Goal: Information Seeking & Learning: Learn about a topic

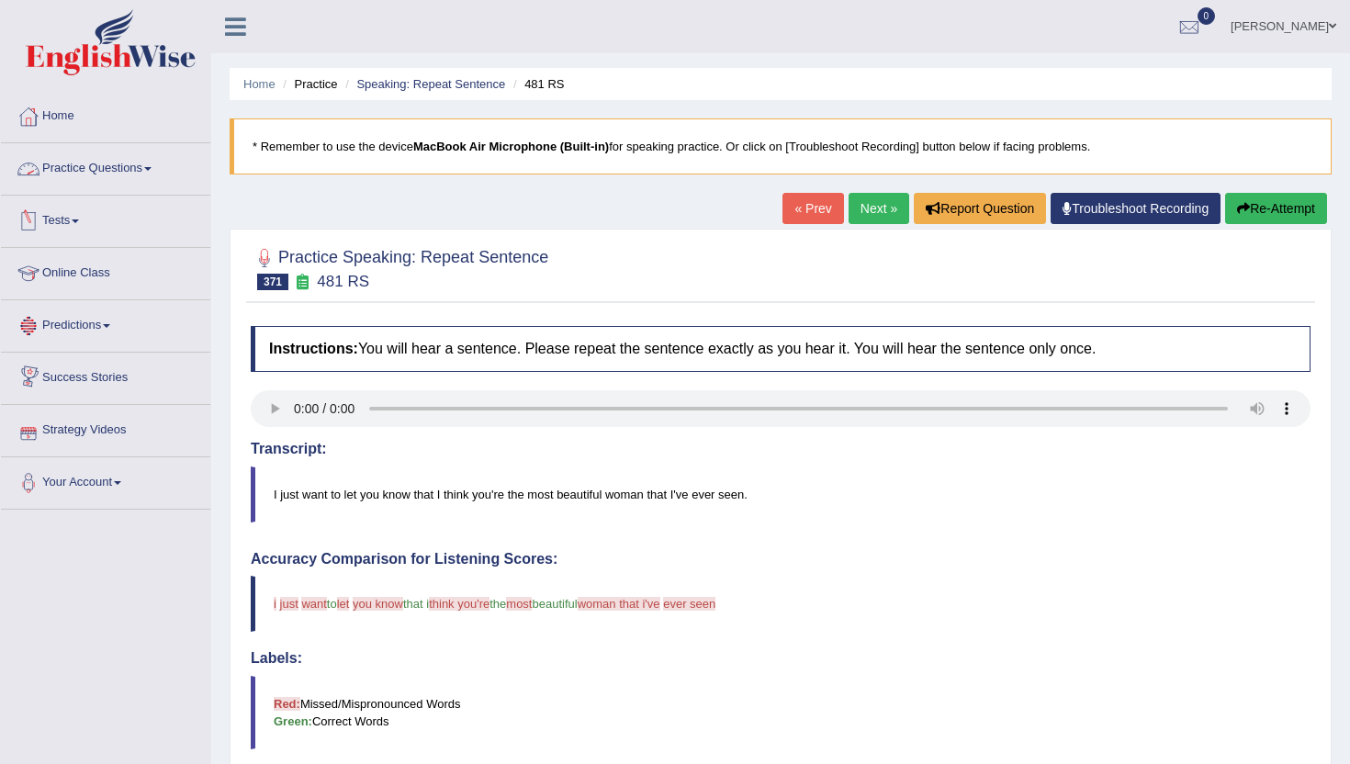
click at [115, 168] on link "Practice Questions" at bounding box center [105, 166] width 209 height 46
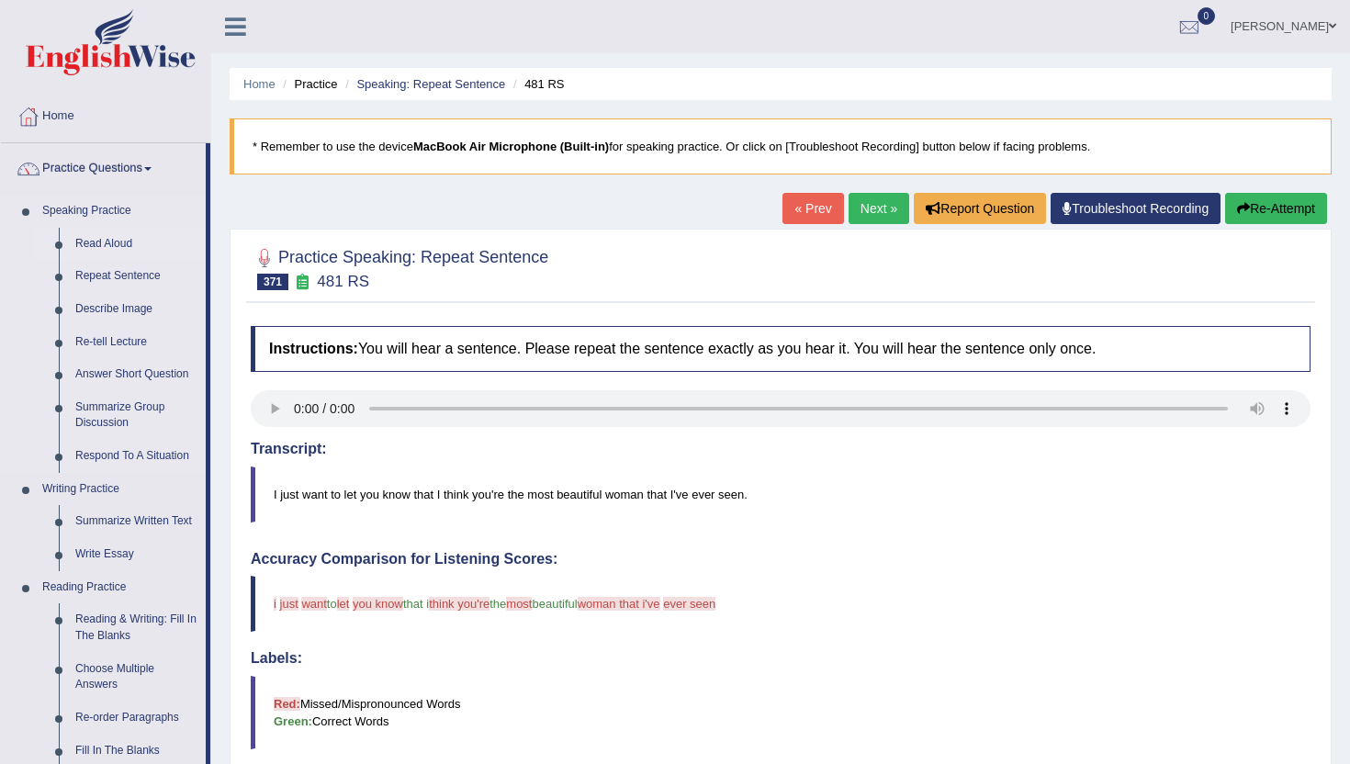
click at [90, 241] on link "Read Aloud" at bounding box center [136, 244] width 139 height 33
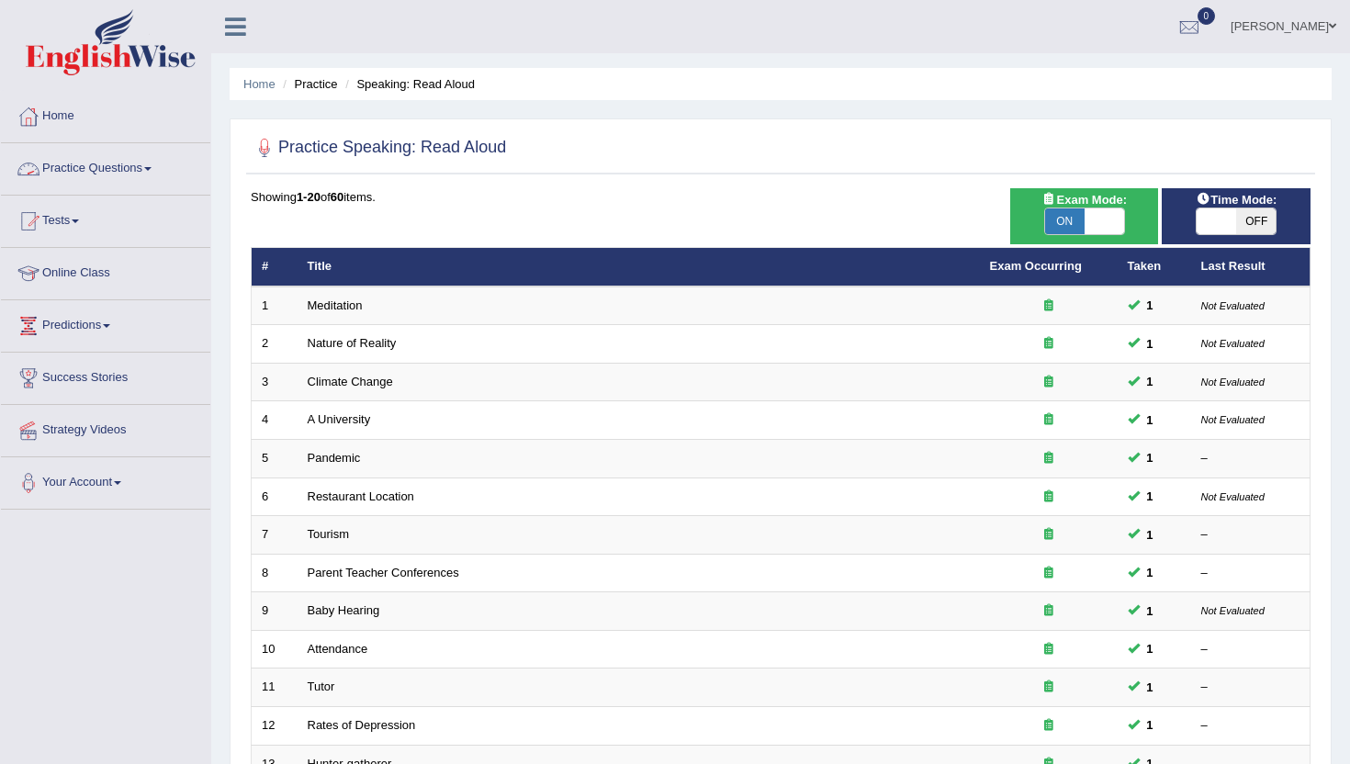
click at [65, 174] on link "Practice Questions" at bounding box center [105, 166] width 209 height 46
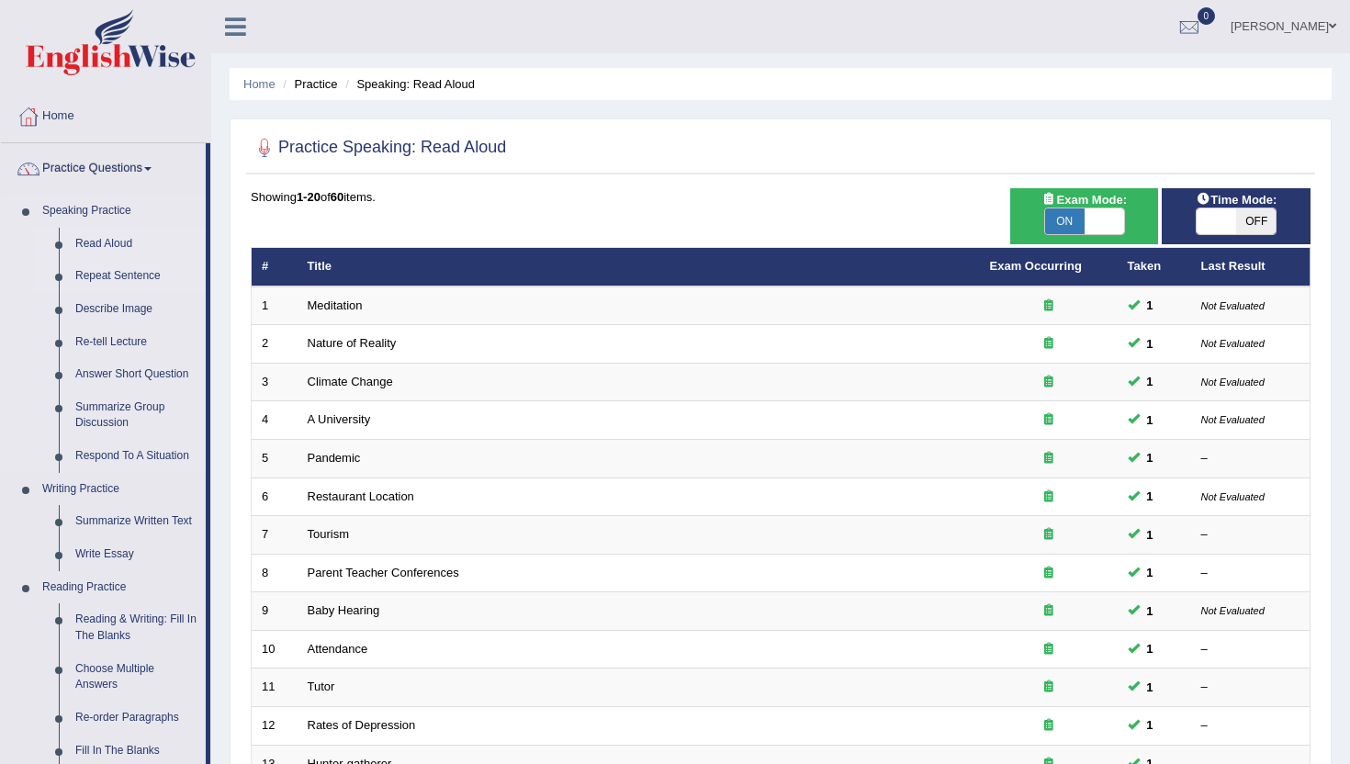
click at [139, 279] on link "Repeat Sentence" at bounding box center [136, 276] width 139 height 33
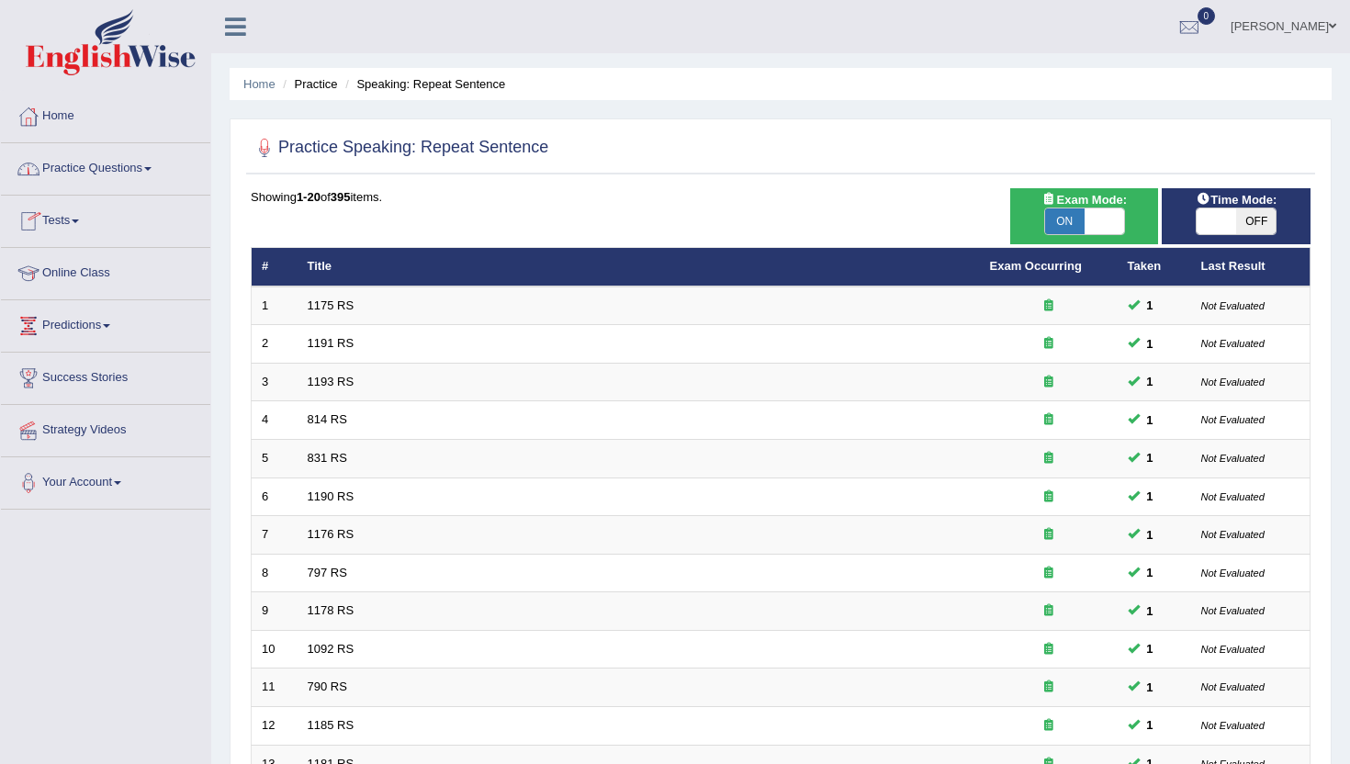
click at [65, 117] on link "Home" at bounding box center [105, 114] width 209 height 46
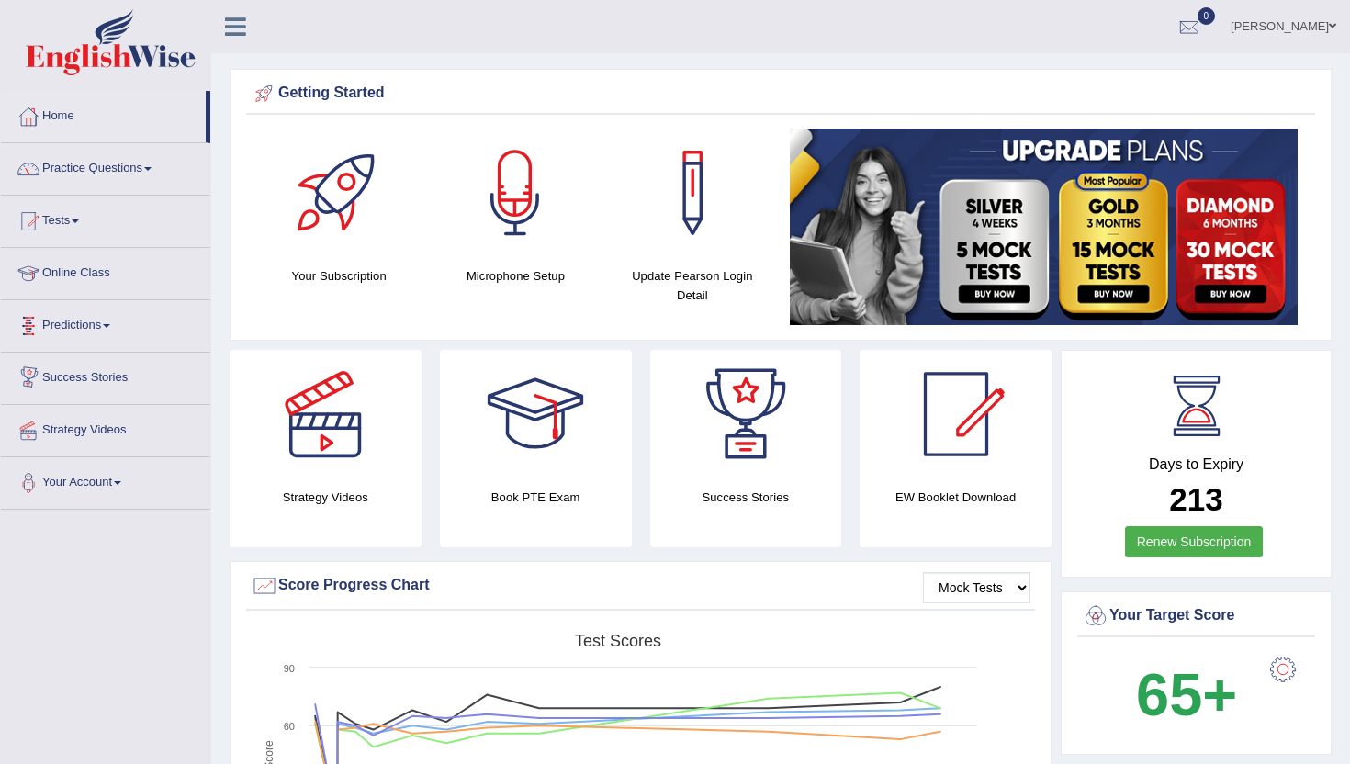
click at [110, 327] on span at bounding box center [106, 326] width 7 height 4
click at [94, 367] on link "Latest Predictions" at bounding box center [120, 368] width 172 height 33
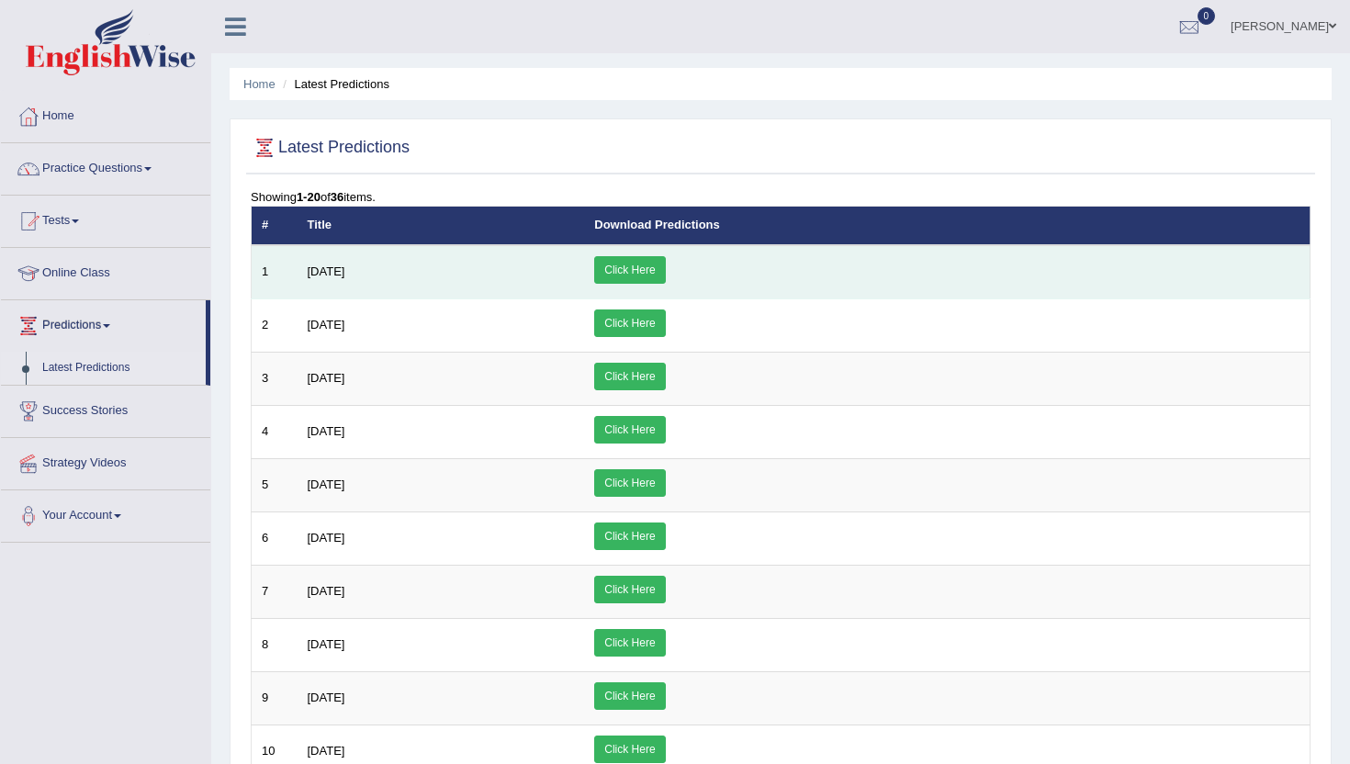
click at [665, 256] on link "Click Here" at bounding box center [629, 270] width 71 height 28
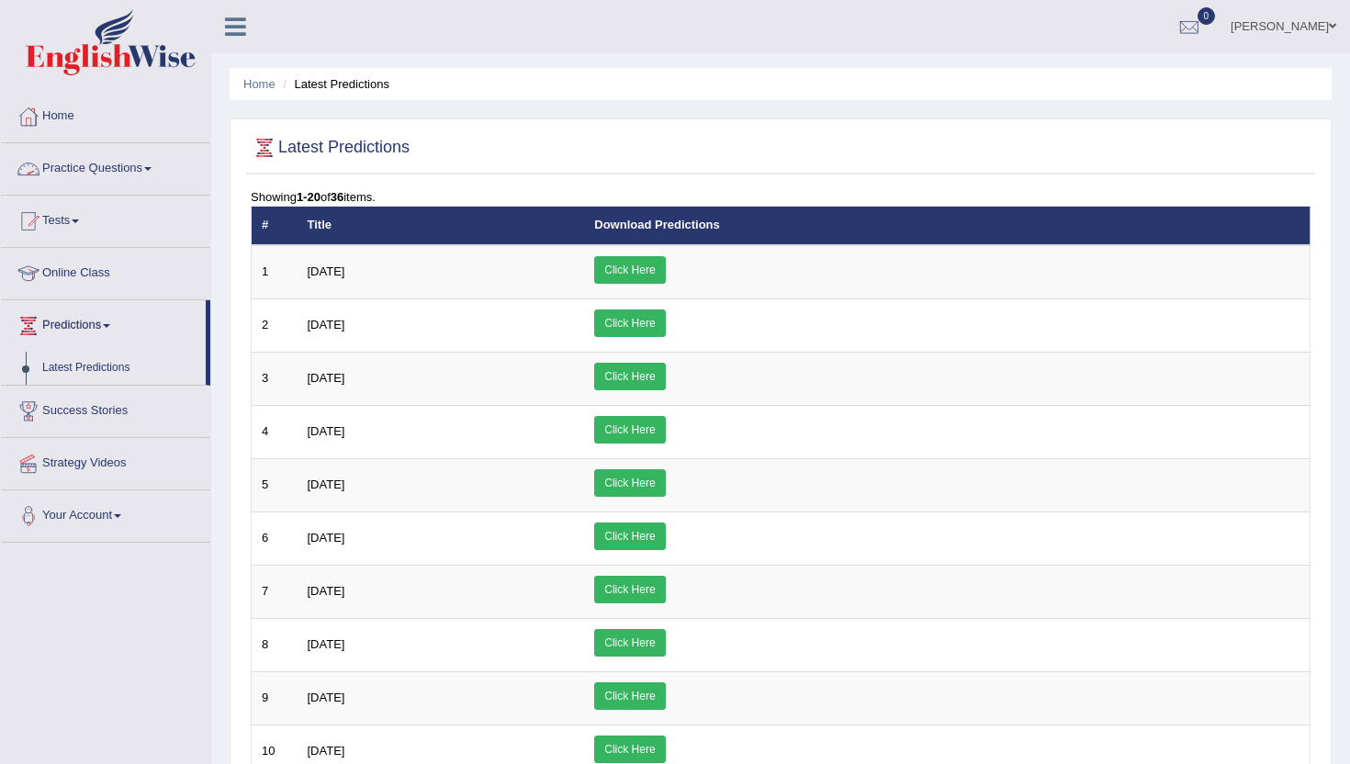
click at [61, 163] on link "Practice Questions" at bounding box center [105, 166] width 209 height 46
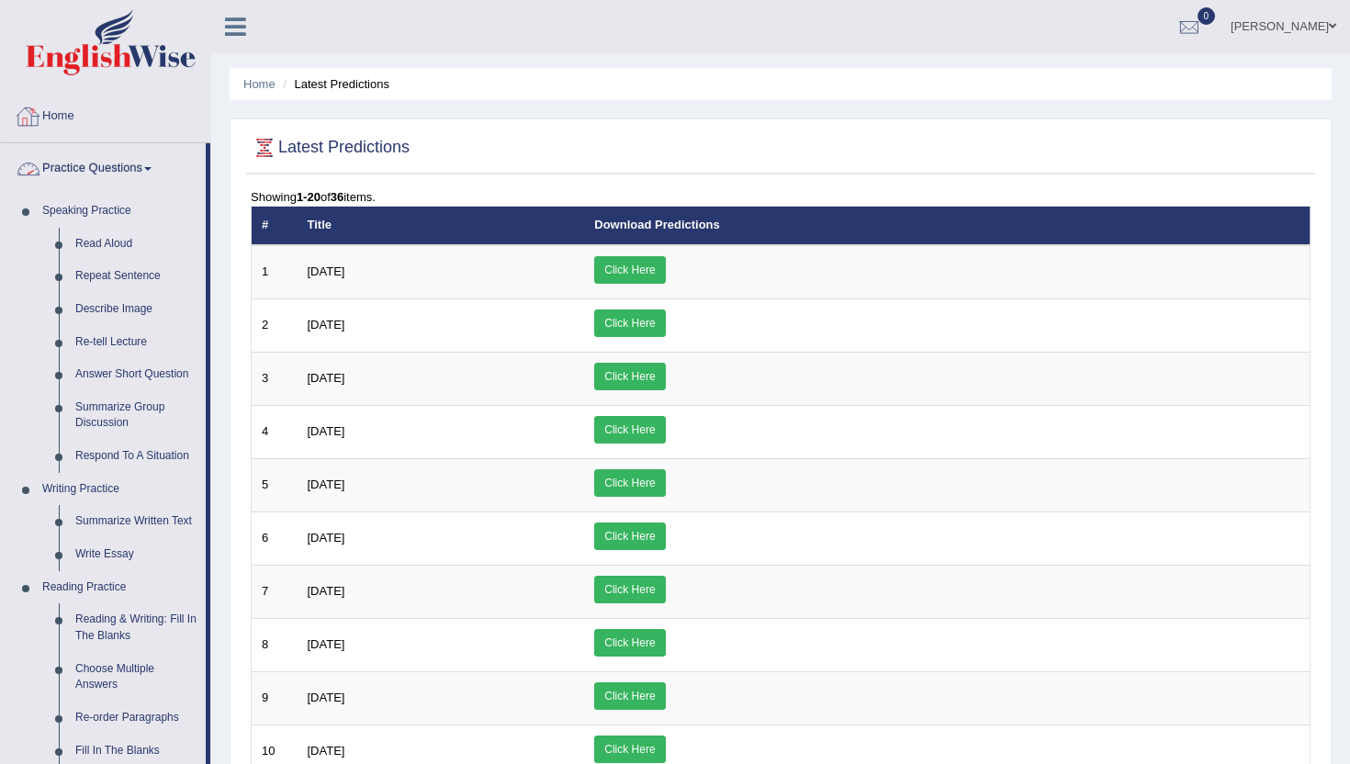
click at [70, 112] on link "Home" at bounding box center [105, 114] width 209 height 46
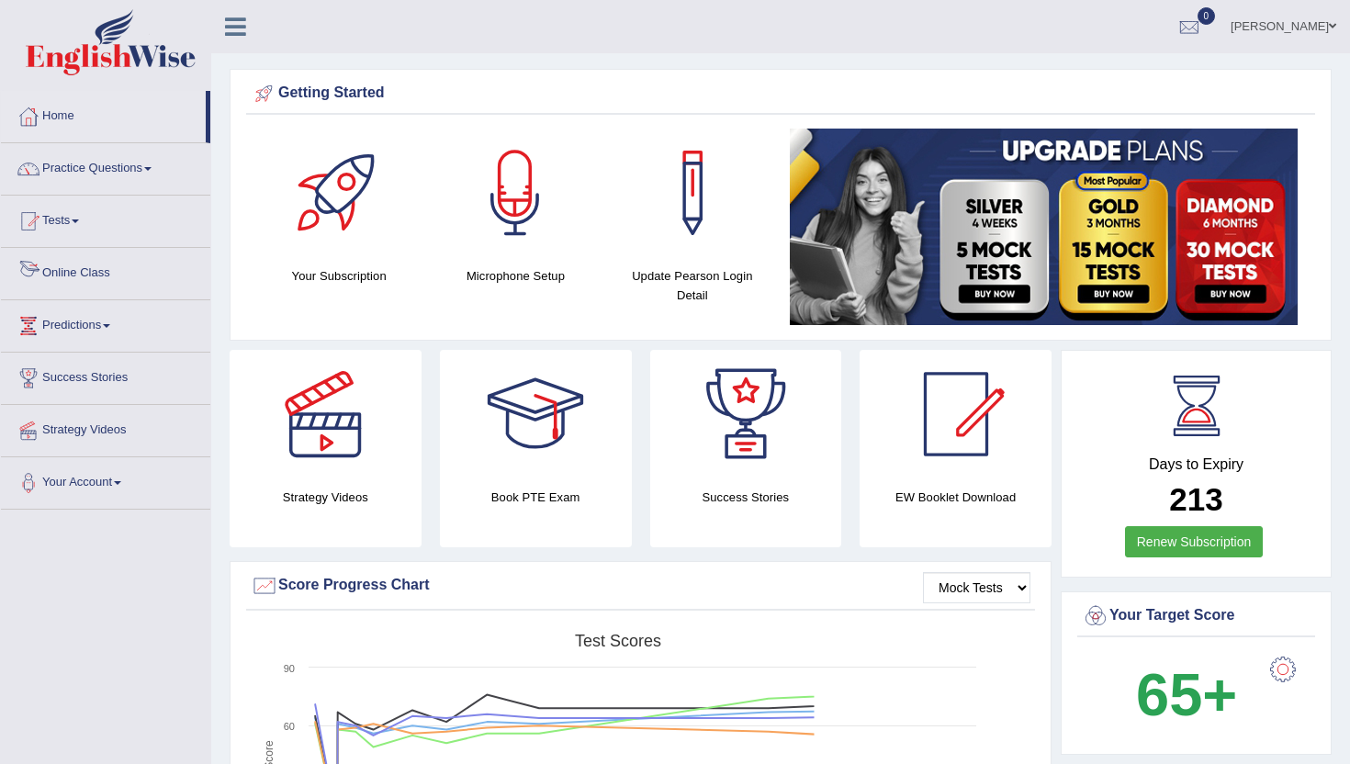
click at [93, 276] on link "Online Class" at bounding box center [105, 271] width 209 height 46
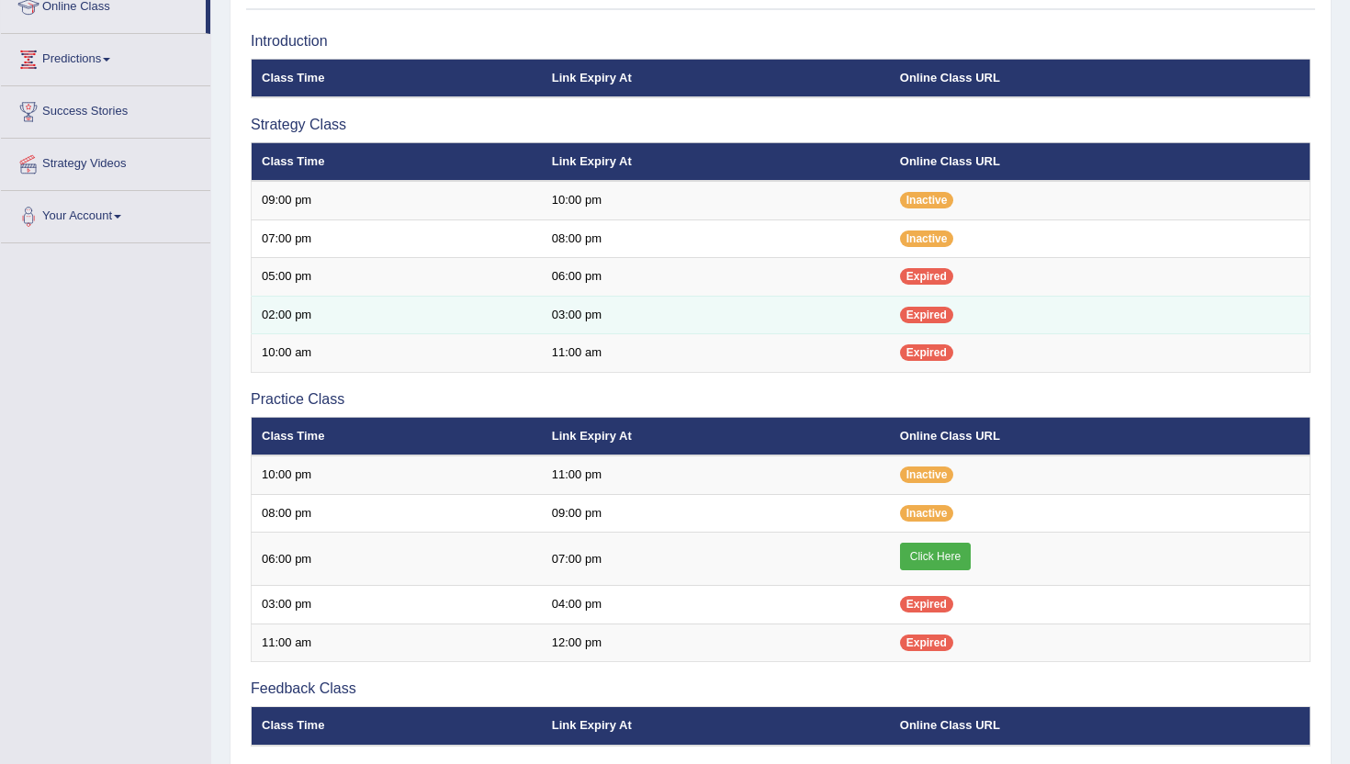
scroll to position [294, 0]
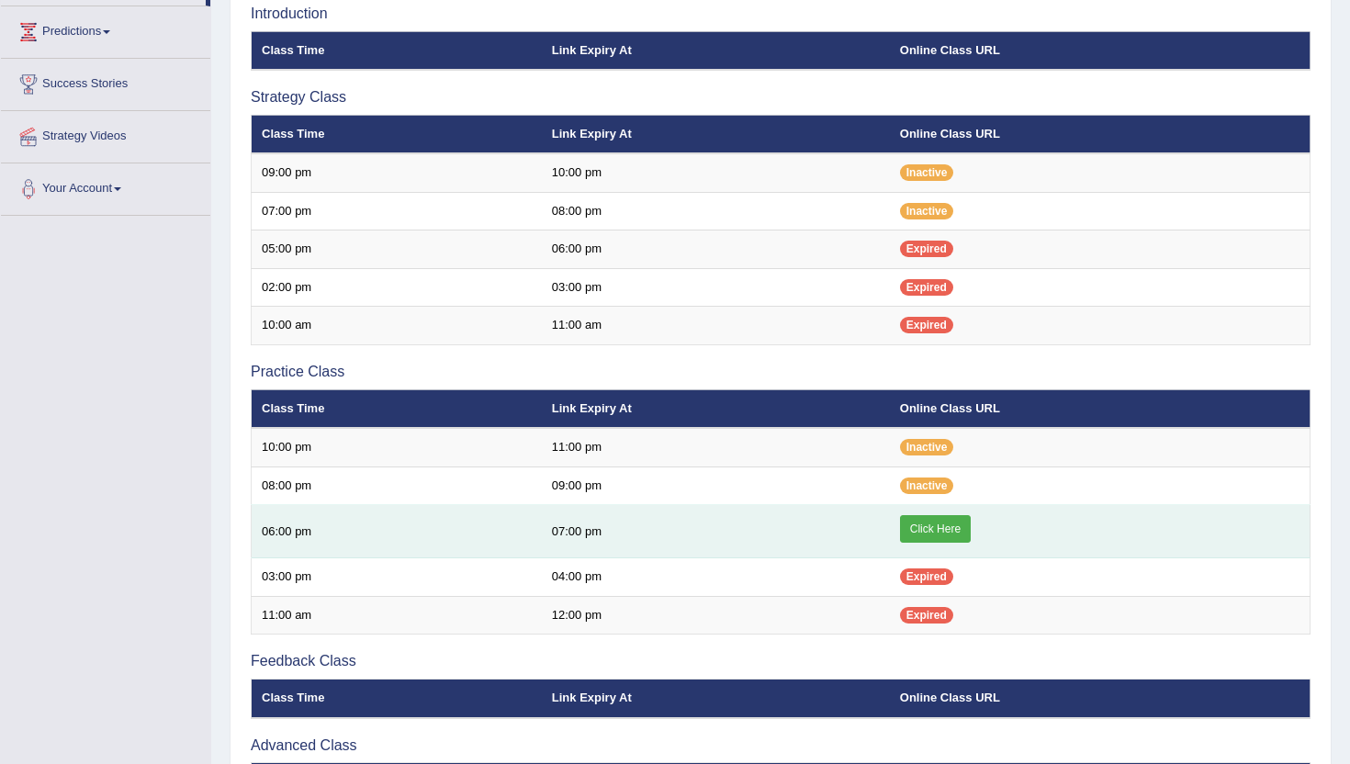
click at [952, 531] on link "Click Here" at bounding box center [935, 529] width 71 height 28
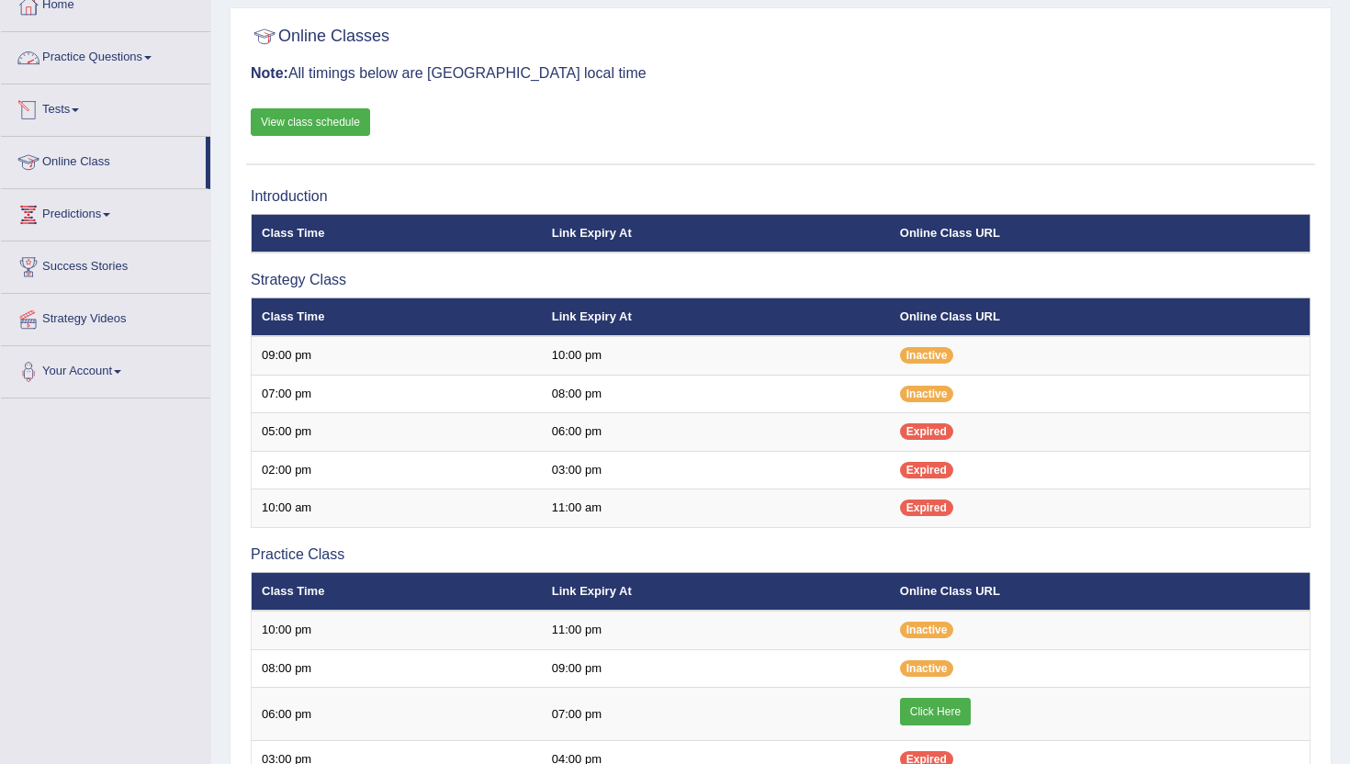
scroll to position [110, 0]
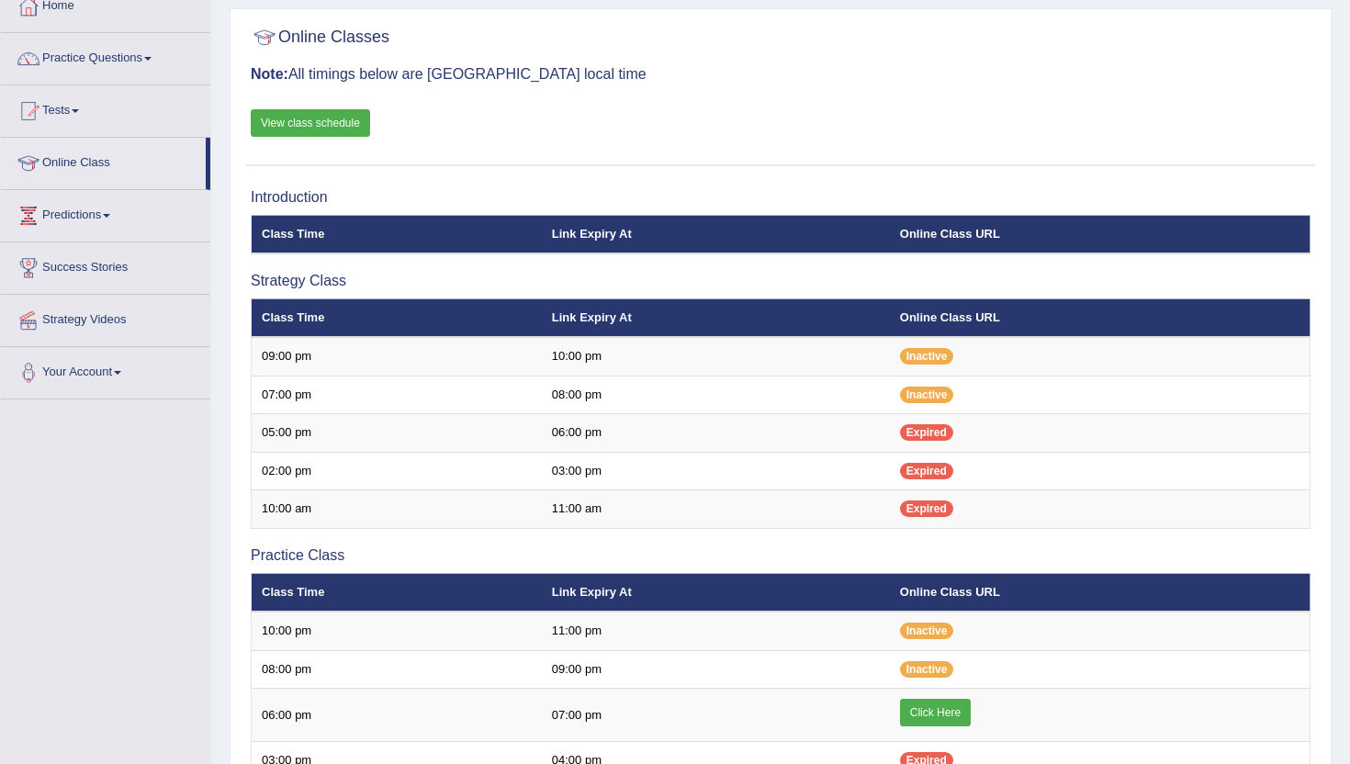
click at [98, 59] on link "Practice Questions" at bounding box center [105, 56] width 209 height 46
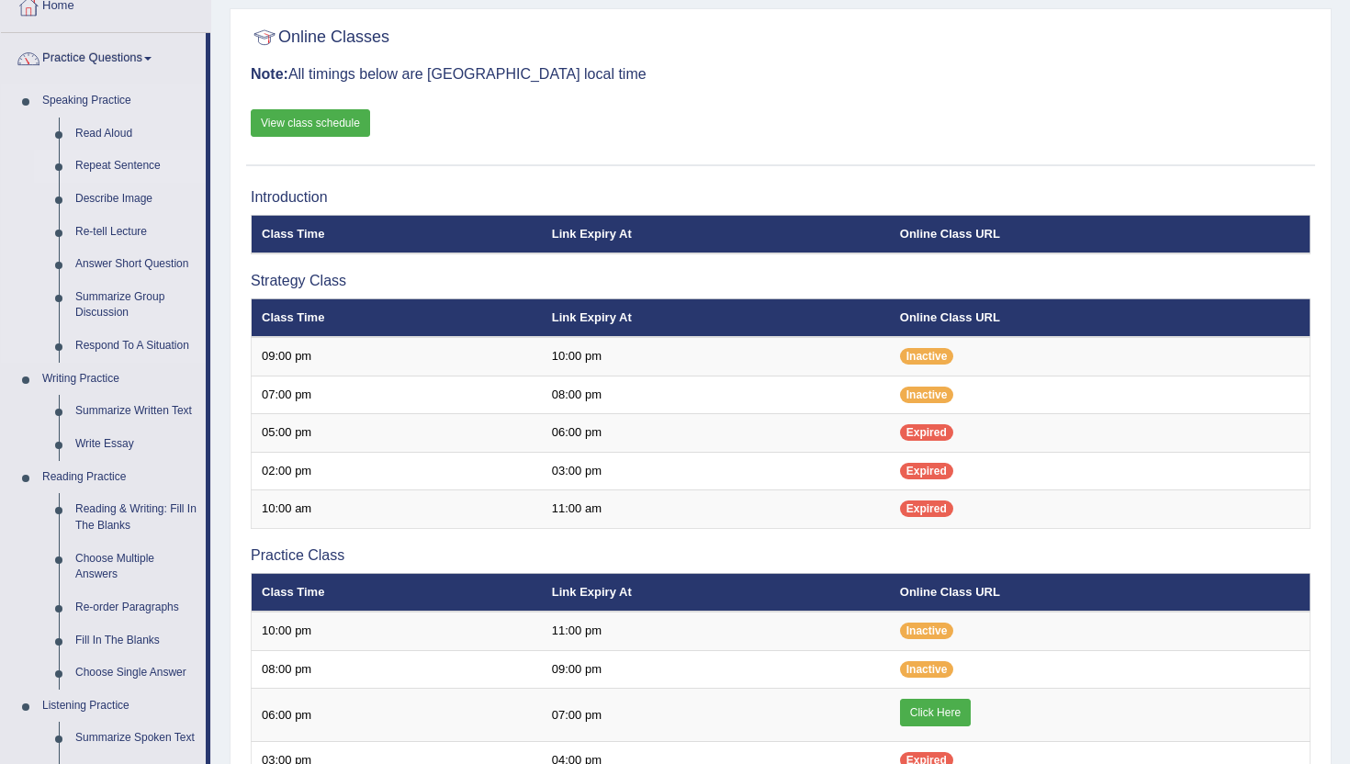
click at [114, 169] on link "Repeat Sentence" at bounding box center [136, 166] width 139 height 33
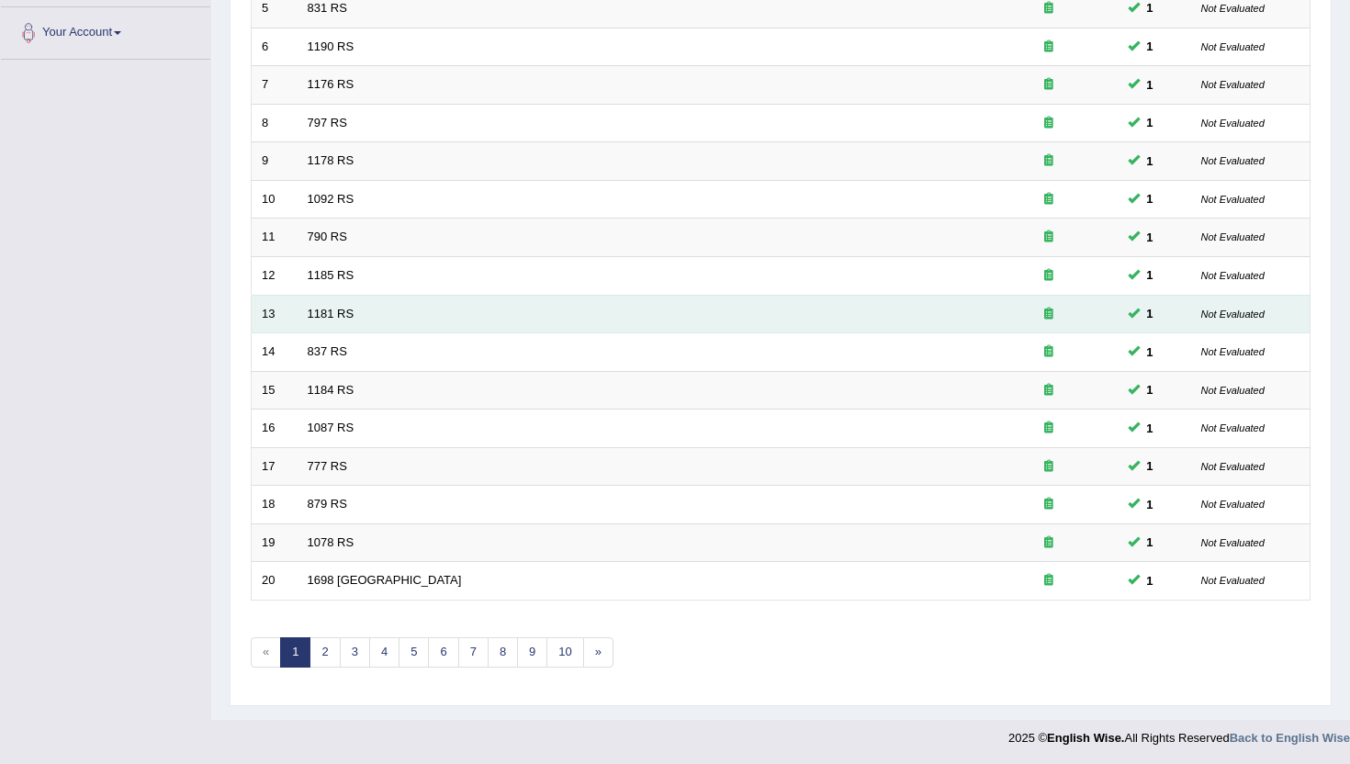
scroll to position [452, 0]
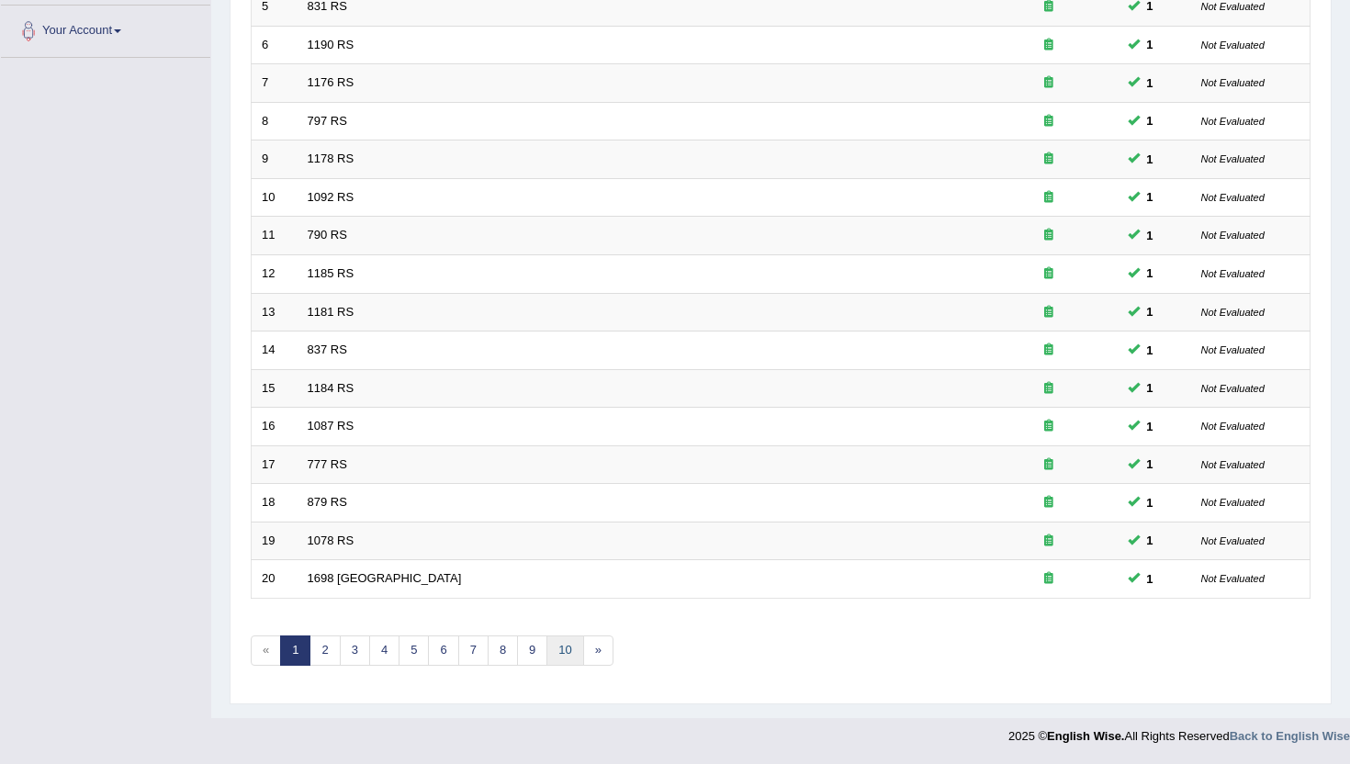
click at [570, 649] on link "10" at bounding box center [564, 650] width 37 height 30
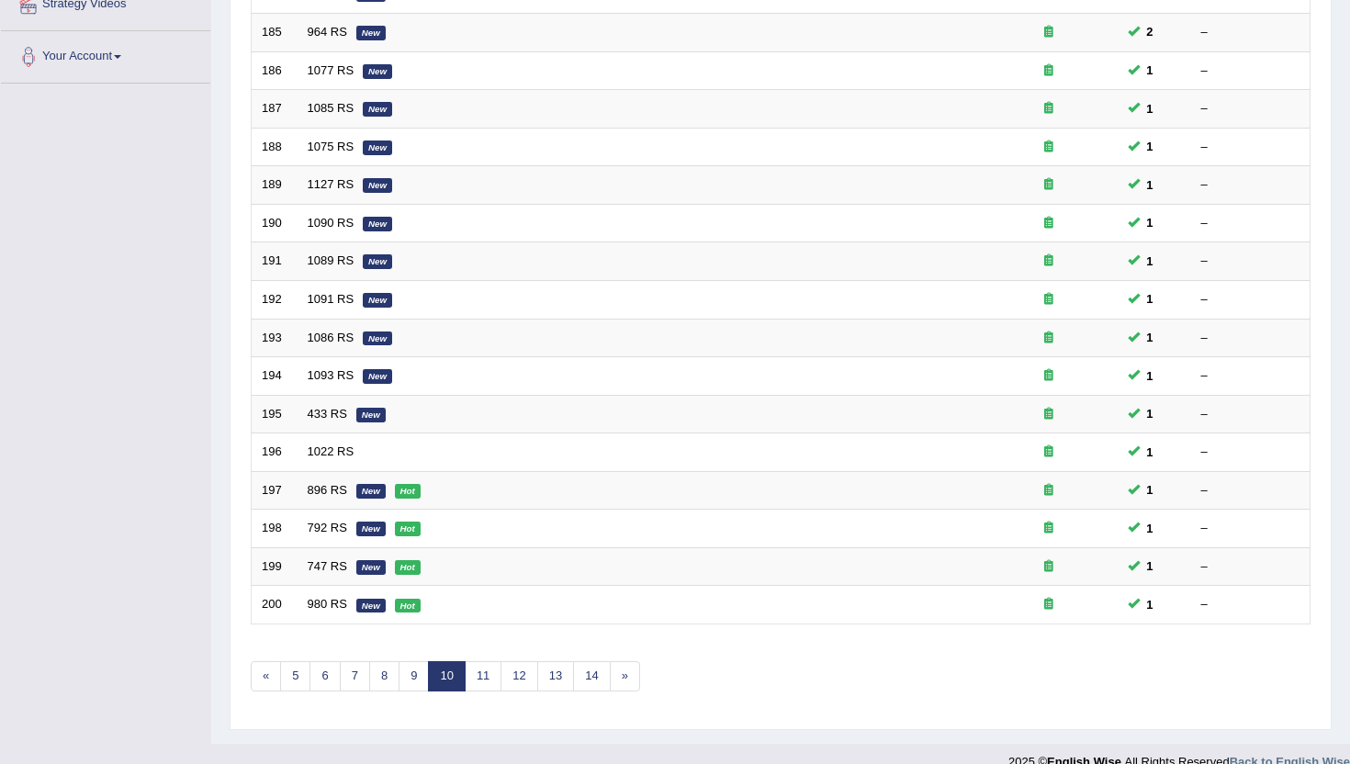
scroll to position [452, 0]
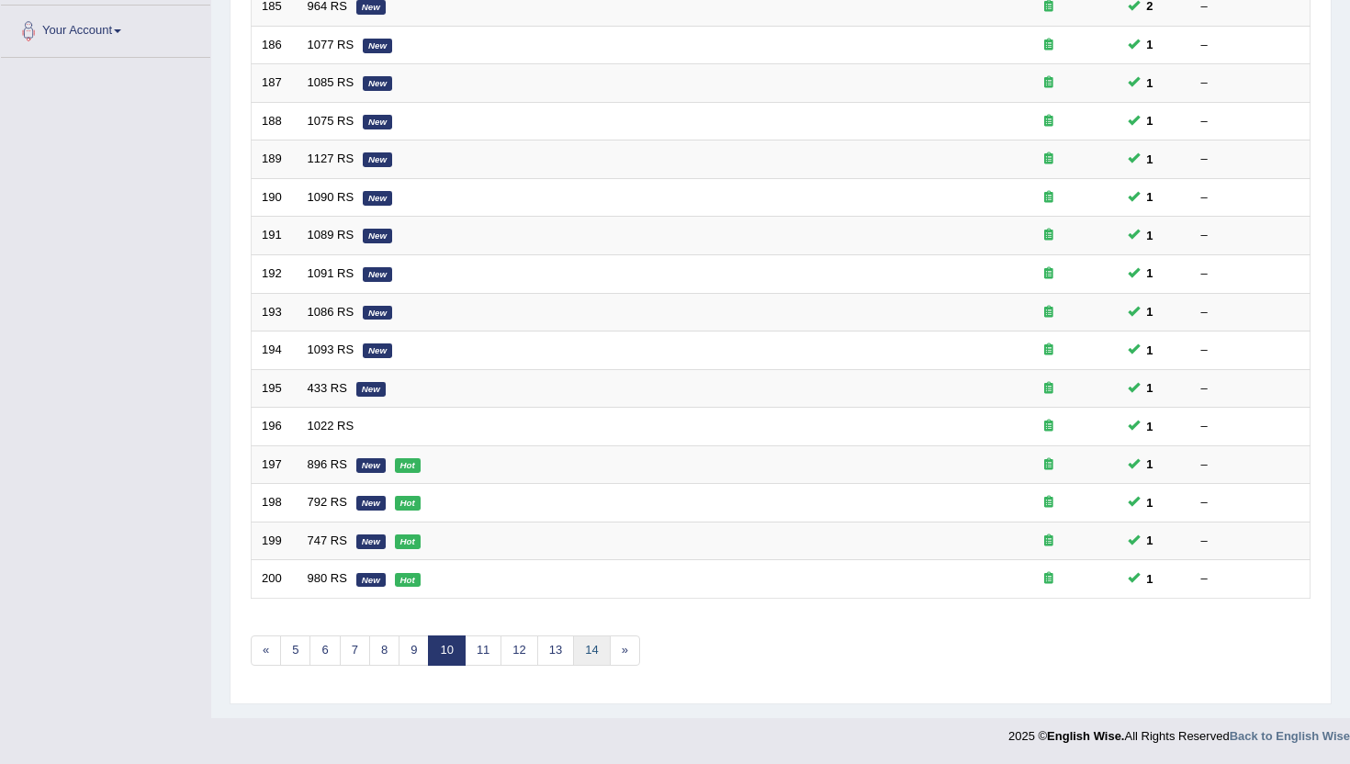
click at [599, 647] on link "14" at bounding box center [591, 650] width 37 height 30
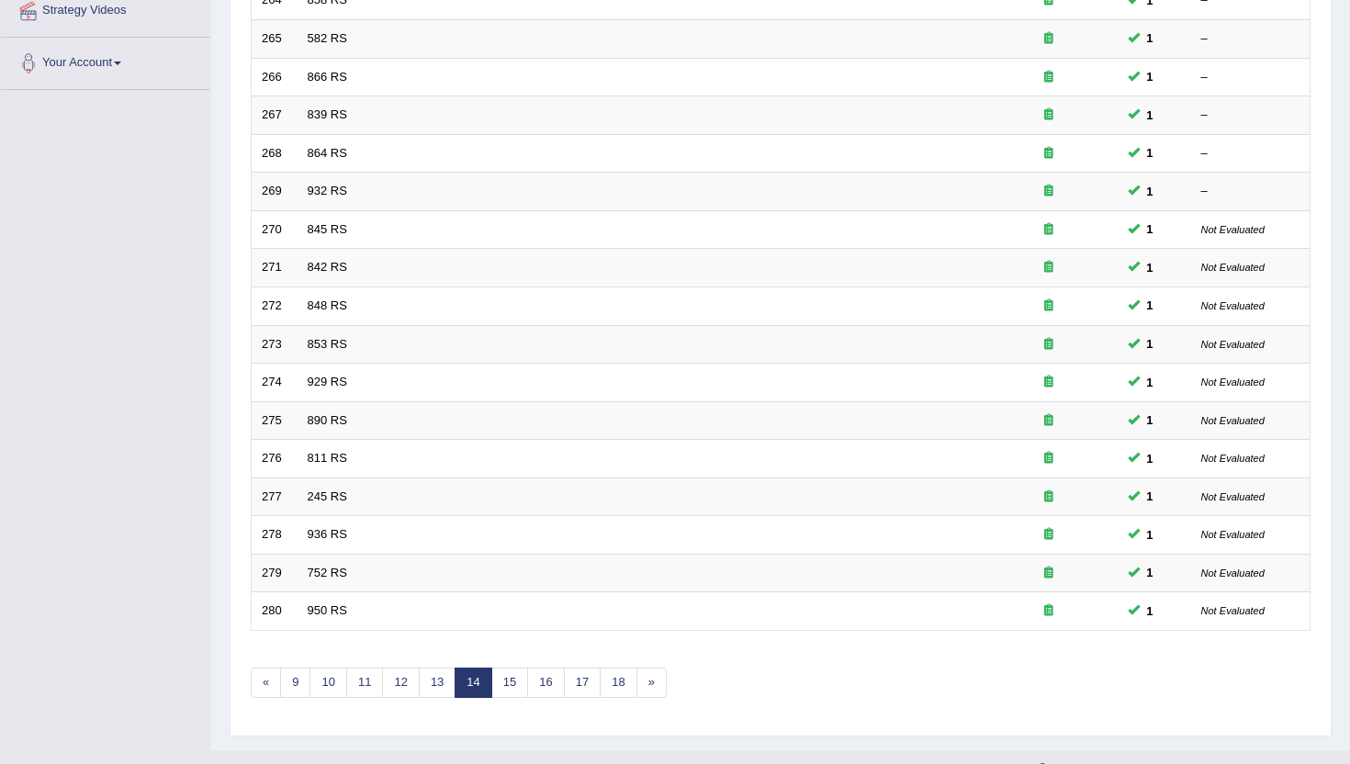
scroll to position [452, 0]
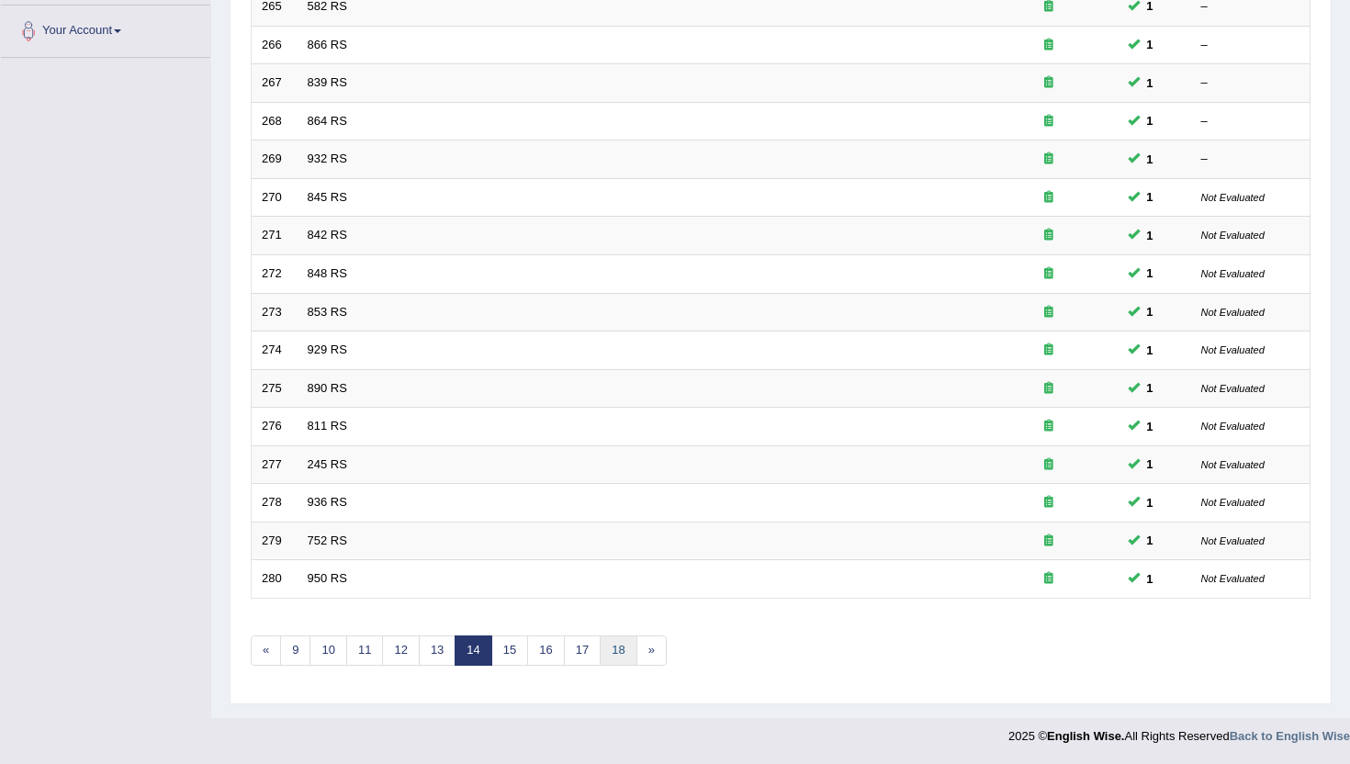
click at [610, 649] on link "18" at bounding box center [617, 650] width 37 height 30
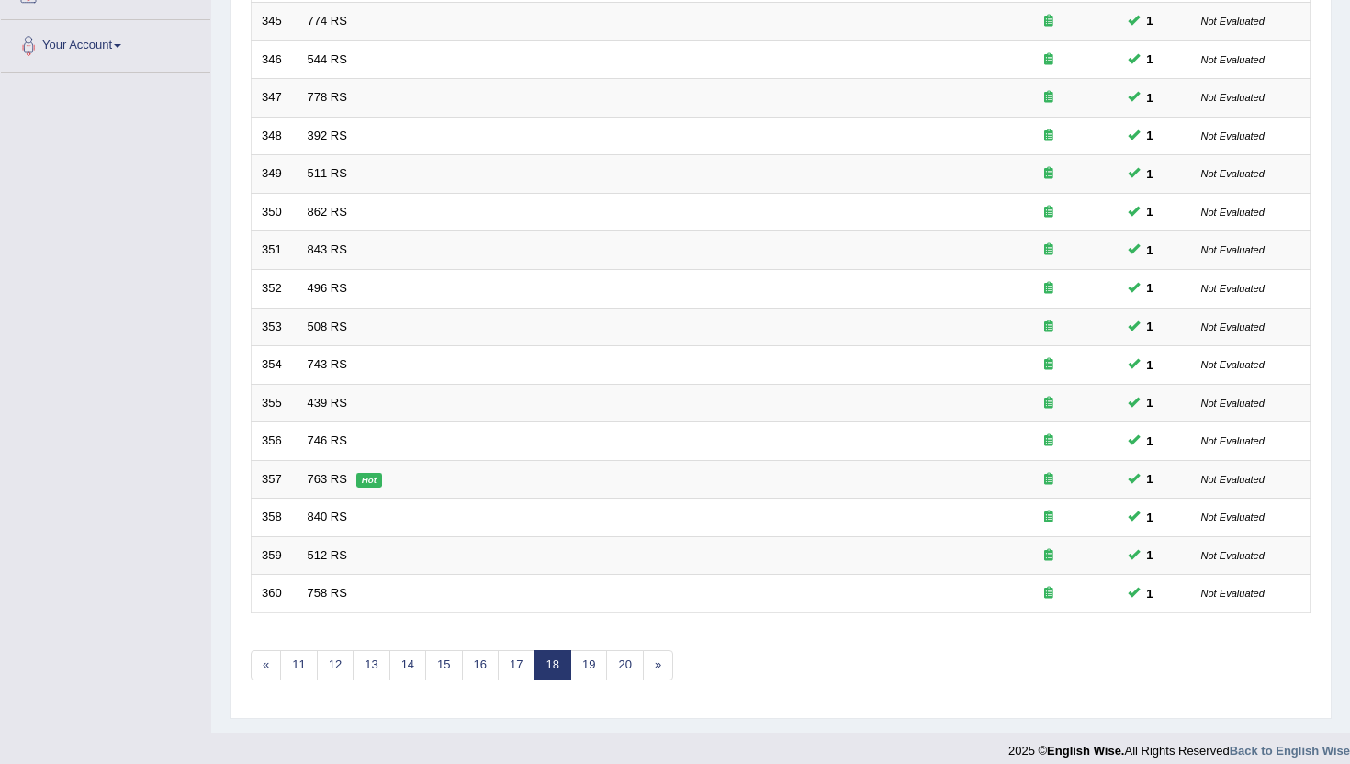
scroll to position [441, 0]
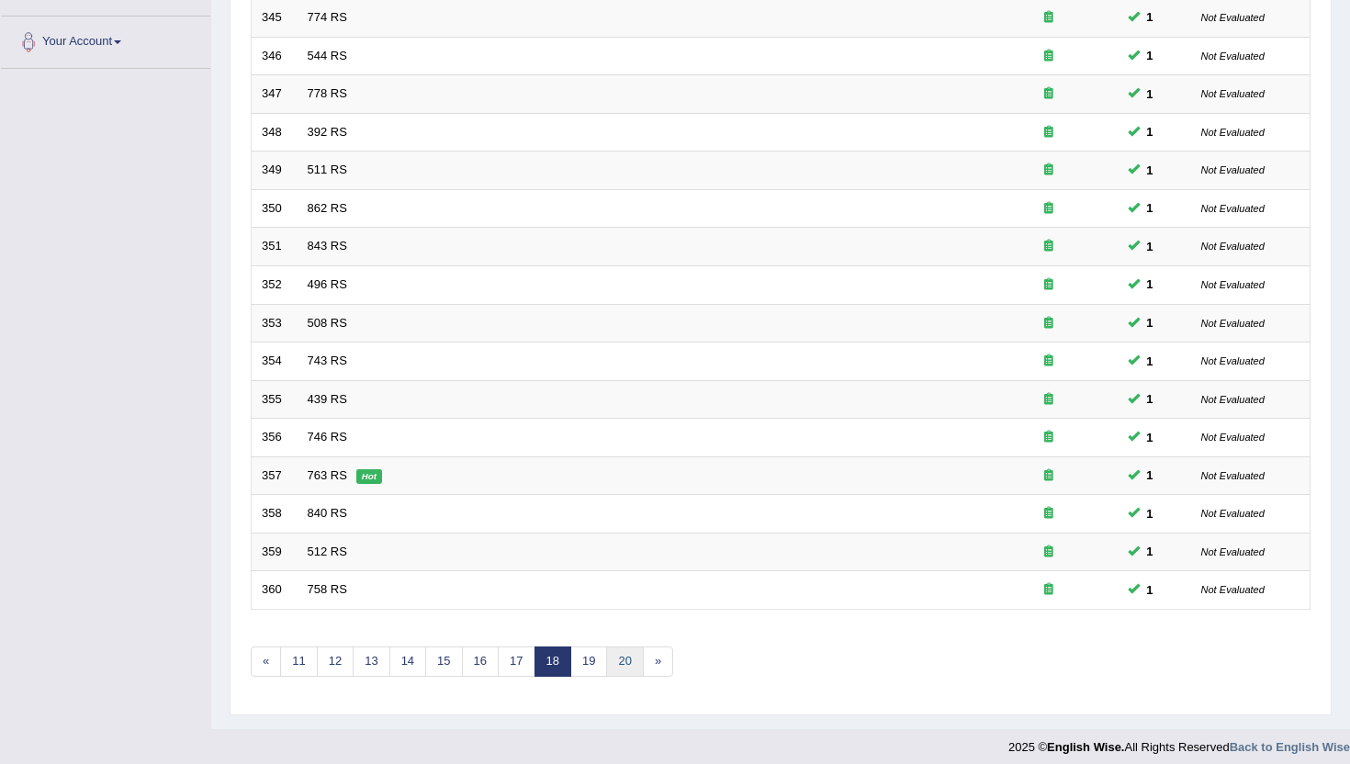
click at [620, 657] on link "20" at bounding box center [624, 661] width 37 height 30
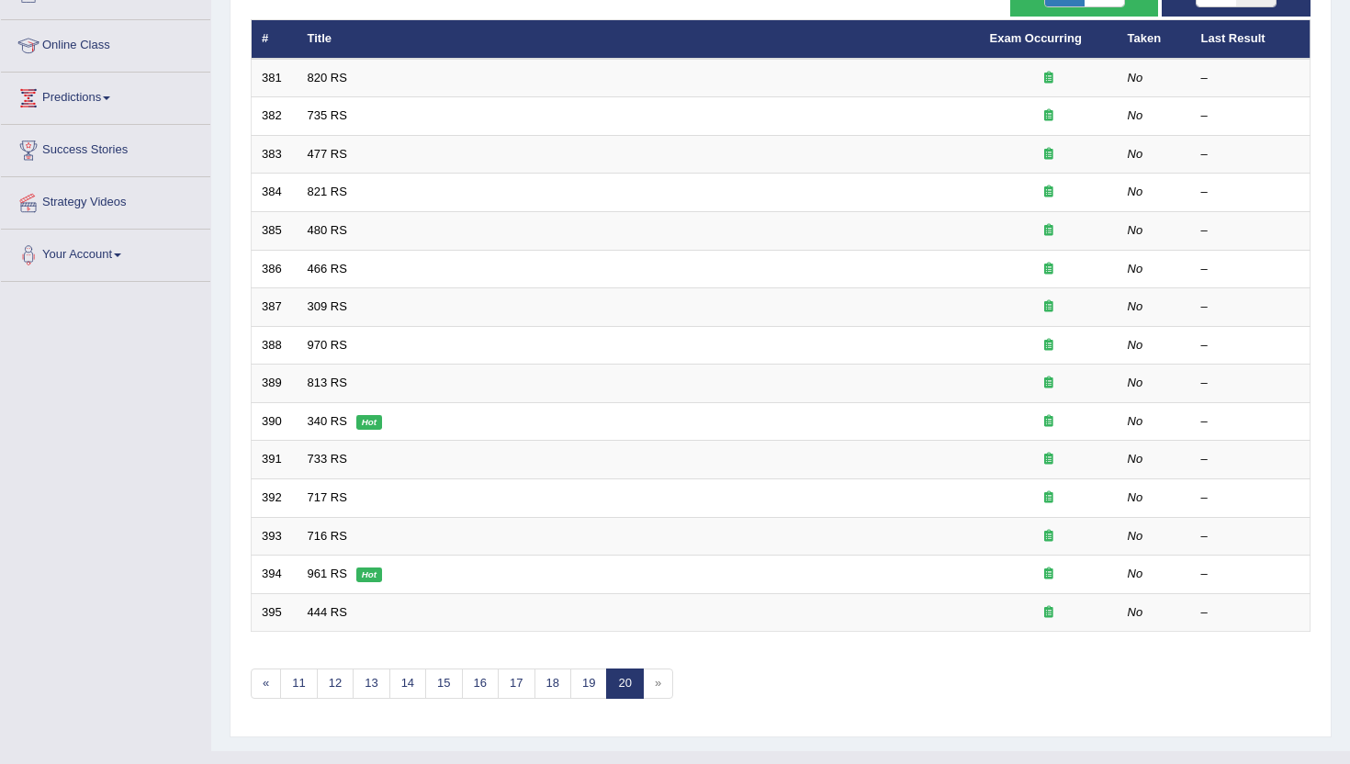
scroll to position [261, 0]
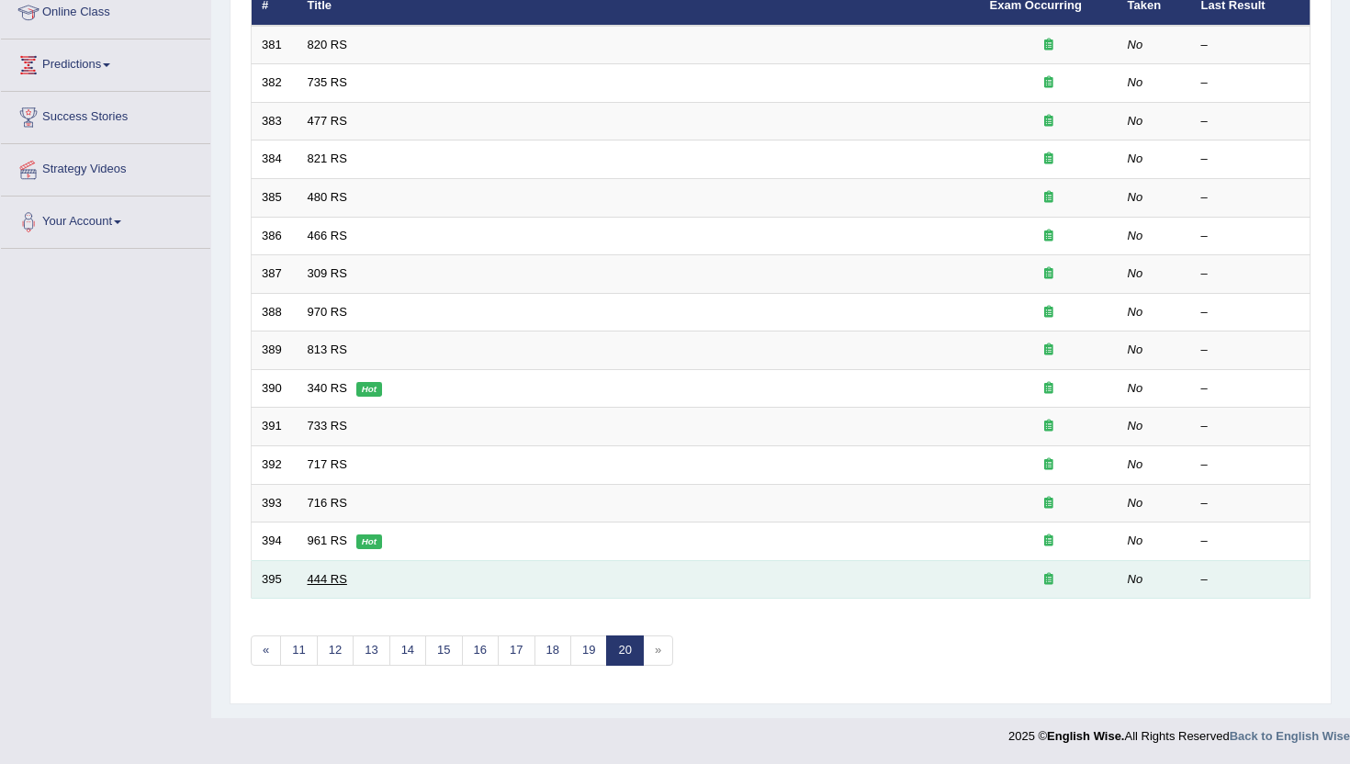
click at [315, 584] on link "444 RS" at bounding box center [327, 579] width 39 height 14
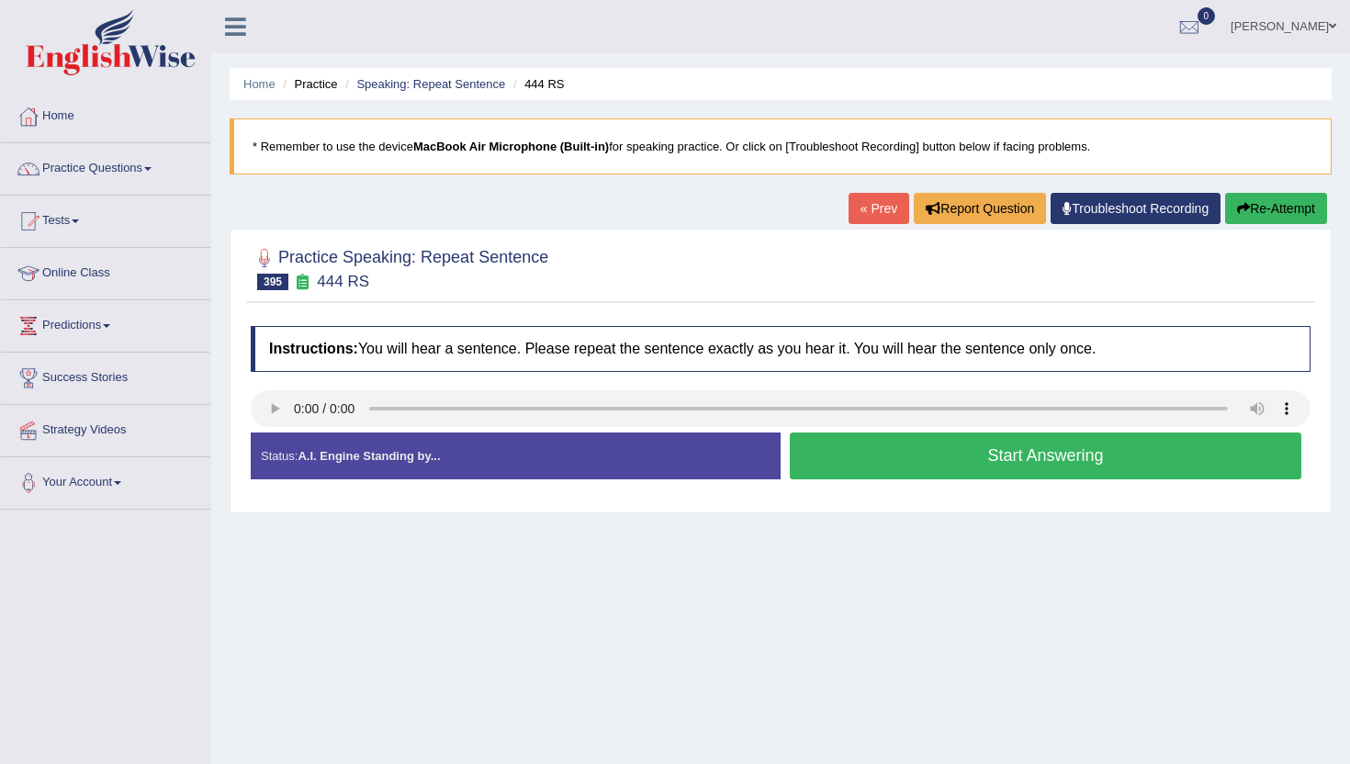
click at [866, 447] on button "Start Answering" at bounding box center [1045, 455] width 511 height 47
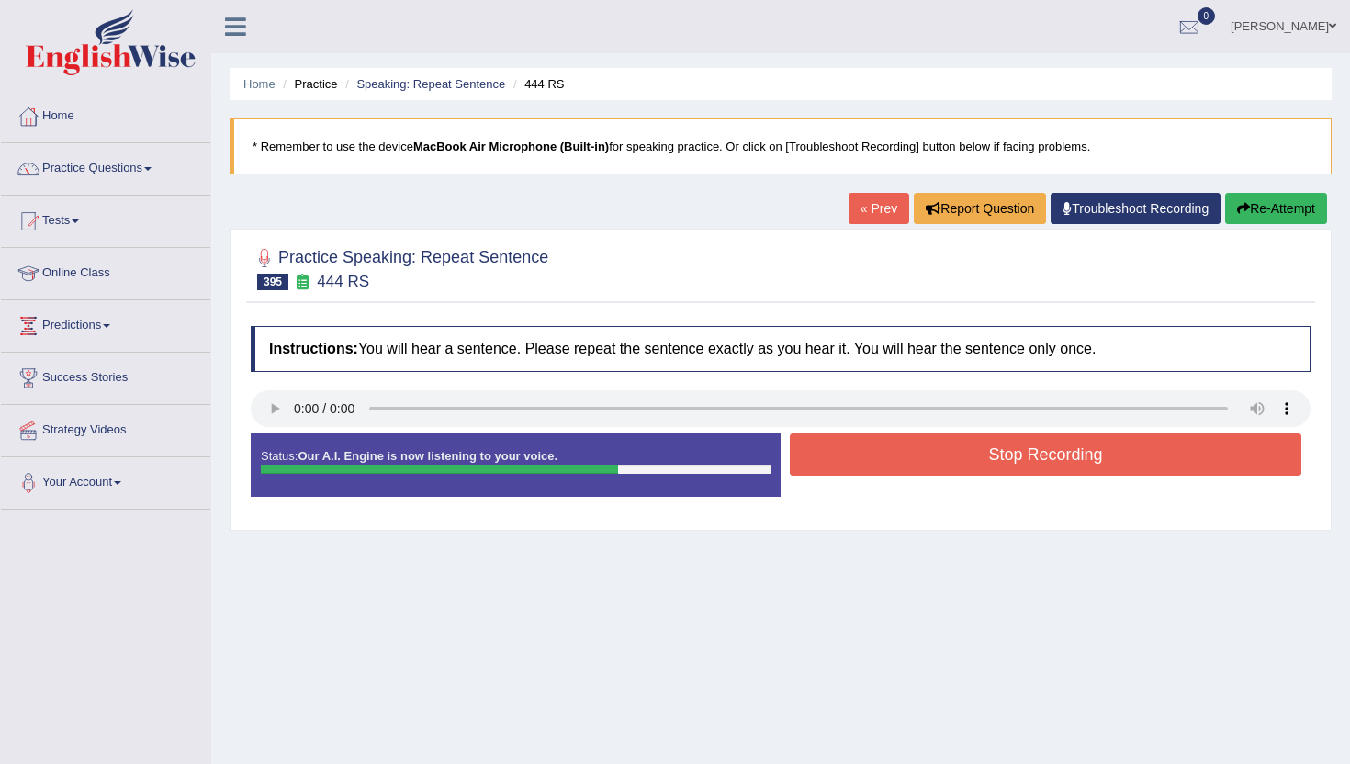
click at [866, 447] on button "Stop Recording" at bounding box center [1045, 454] width 511 height 42
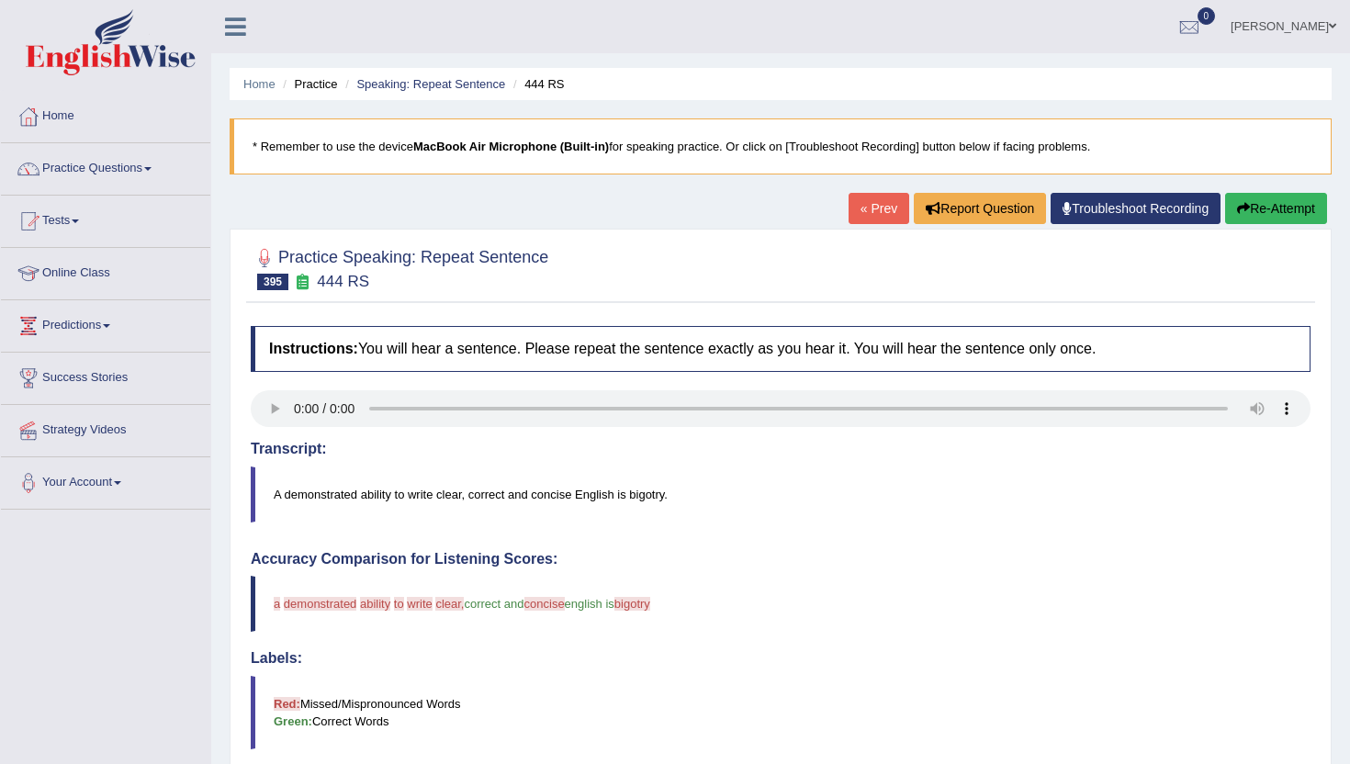
click at [869, 211] on link "« Prev" at bounding box center [878, 208] width 61 height 31
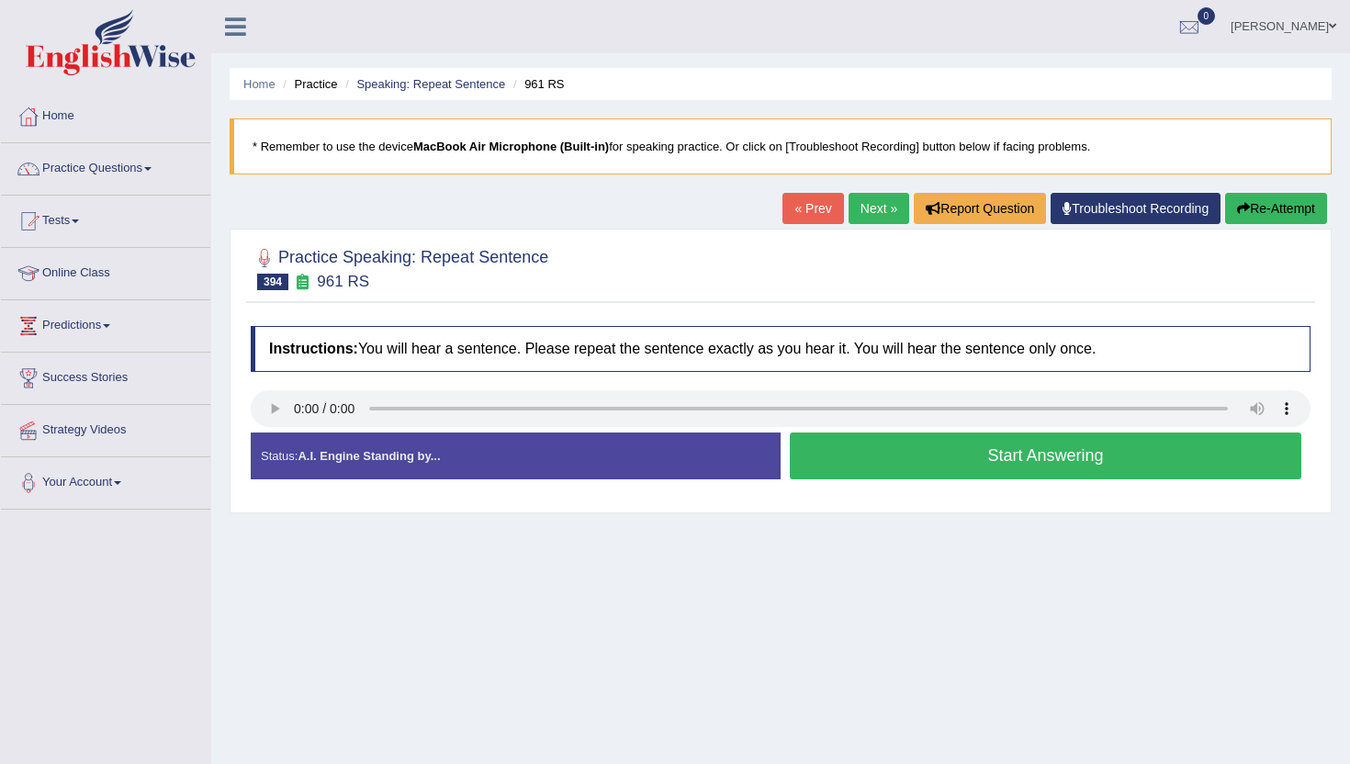
click at [906, 457] on button "Start Answering" at bounding box center [1045, 455] width 511 height 47
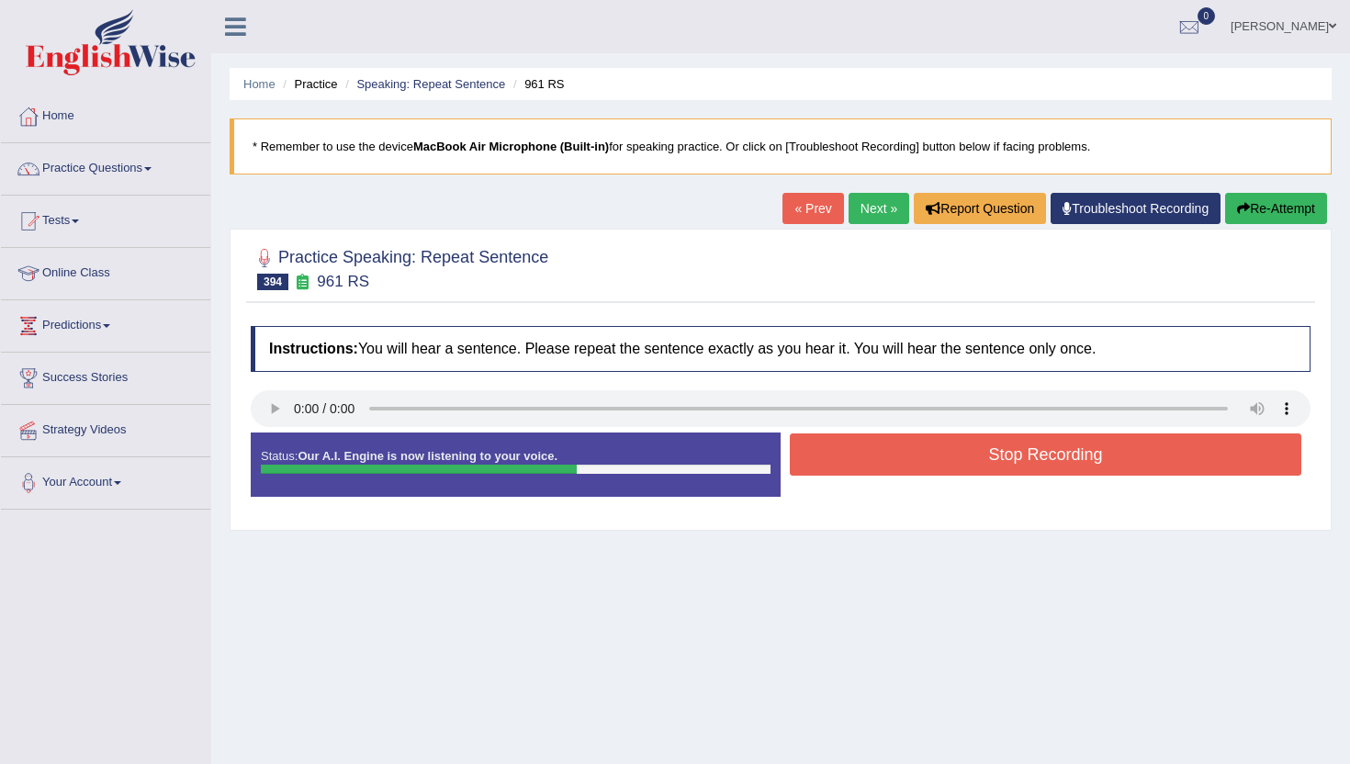
click at [906, 457] on button "Stop Recording" at bounding box center [1045, 454] width 511 height 42
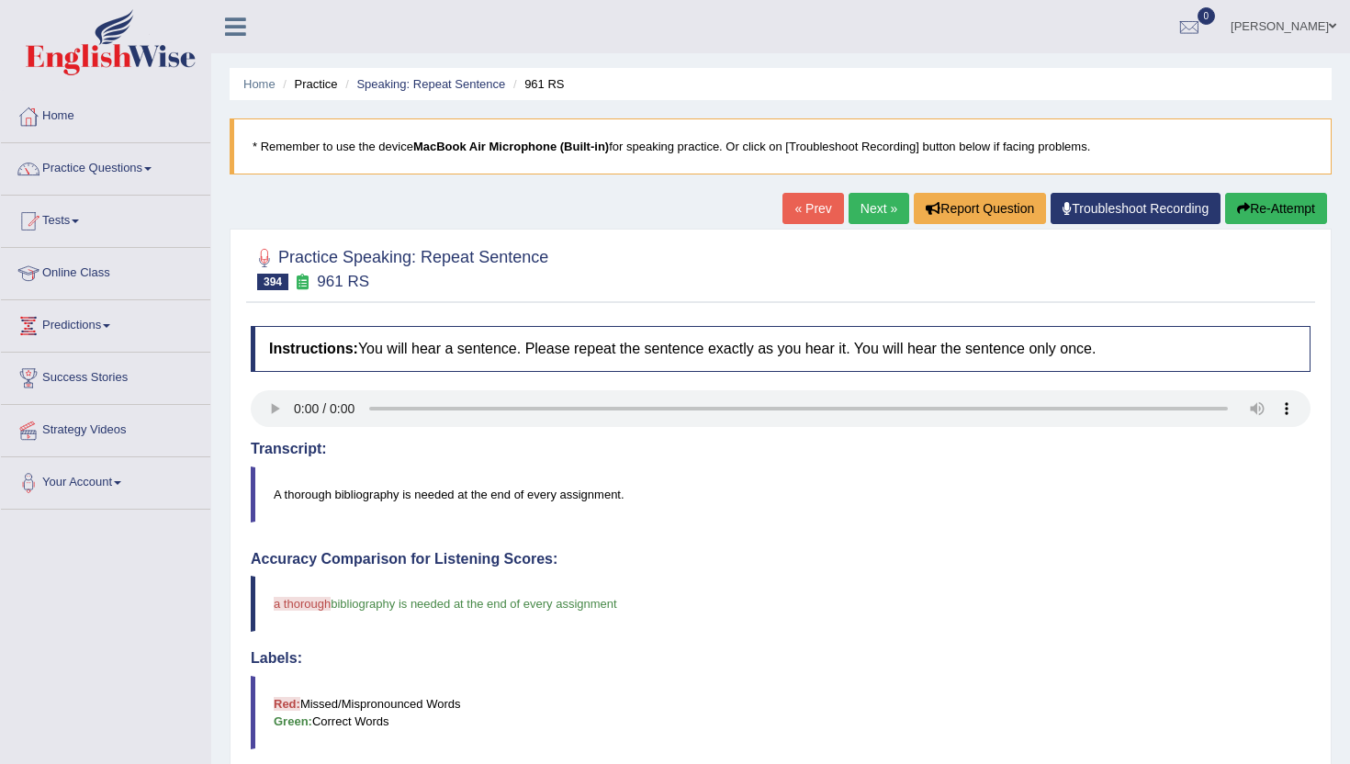
click at [797, 211] on link "« Prev" at bounding box center [812, 208] width 61 height 31
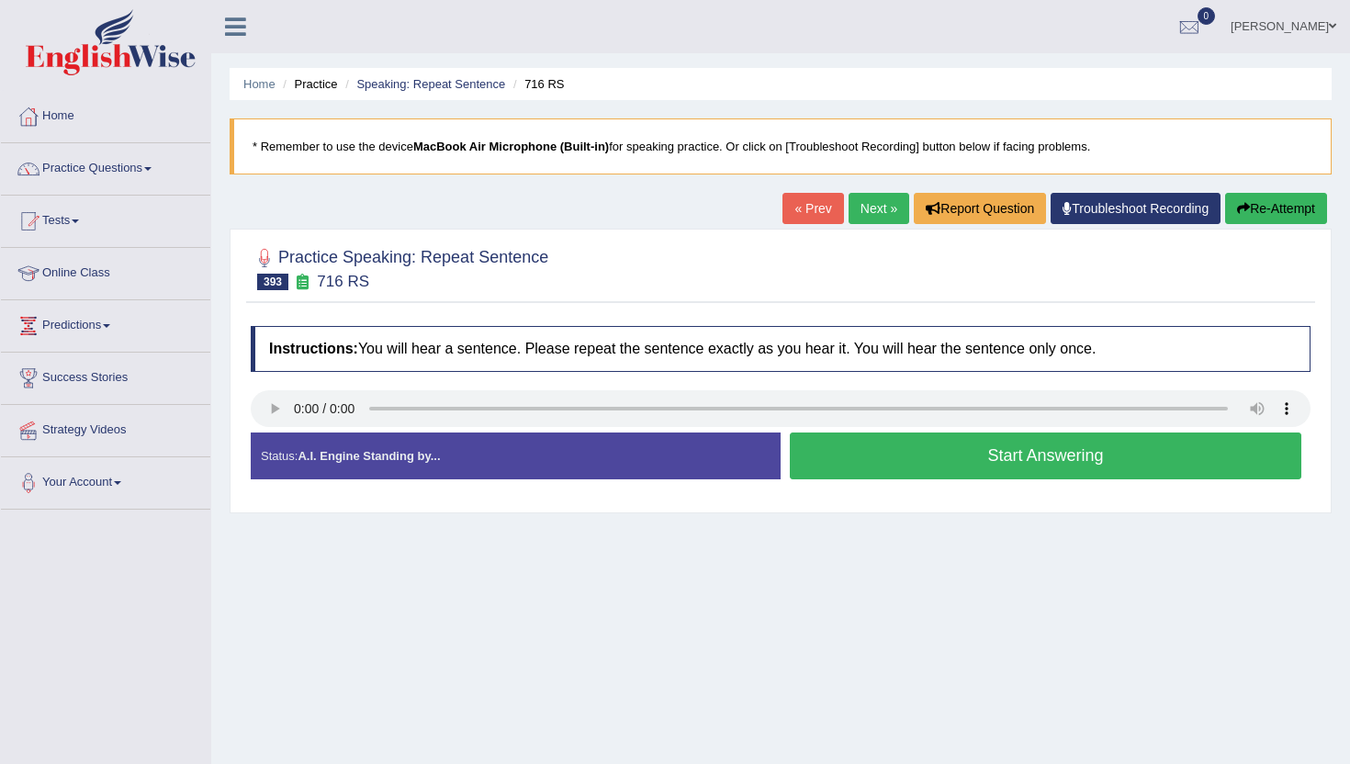
click at [832, 455] on button "Start Answering" at bounding box center [1045, 455] width 511 height 47
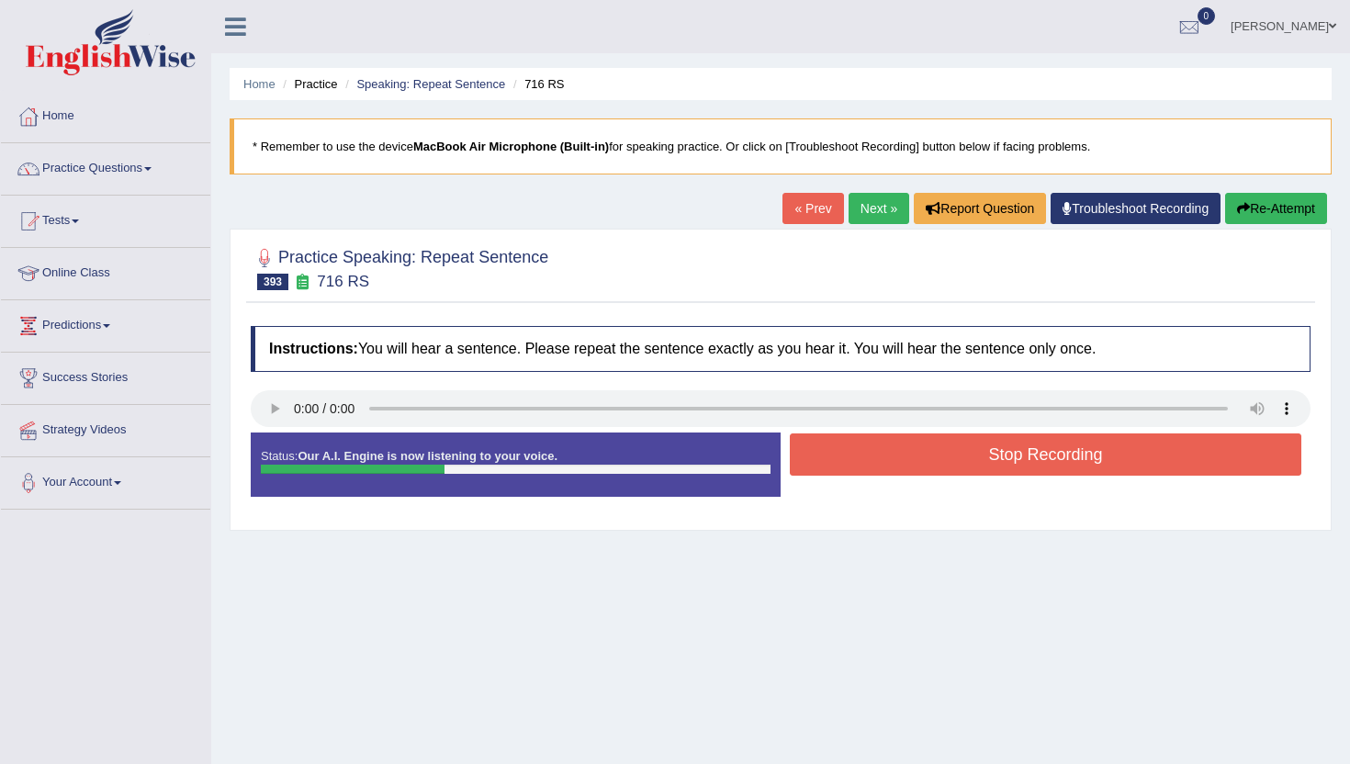
click at [832, 455] on button "Stop Recording" at bounding box center [1045, 454] width 511 height 42
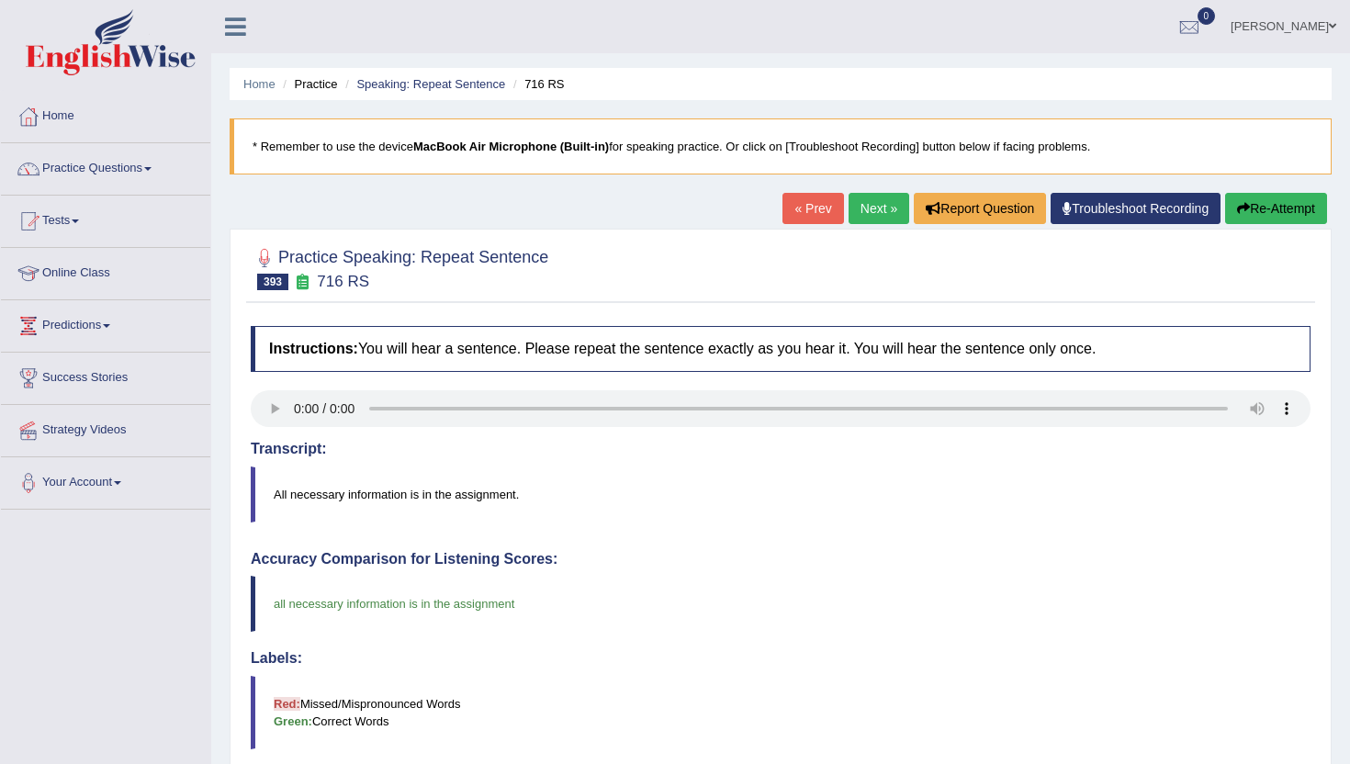
click at [813, 201] on link "« Prev" at bounding box center [812, 208] width 61 height 31
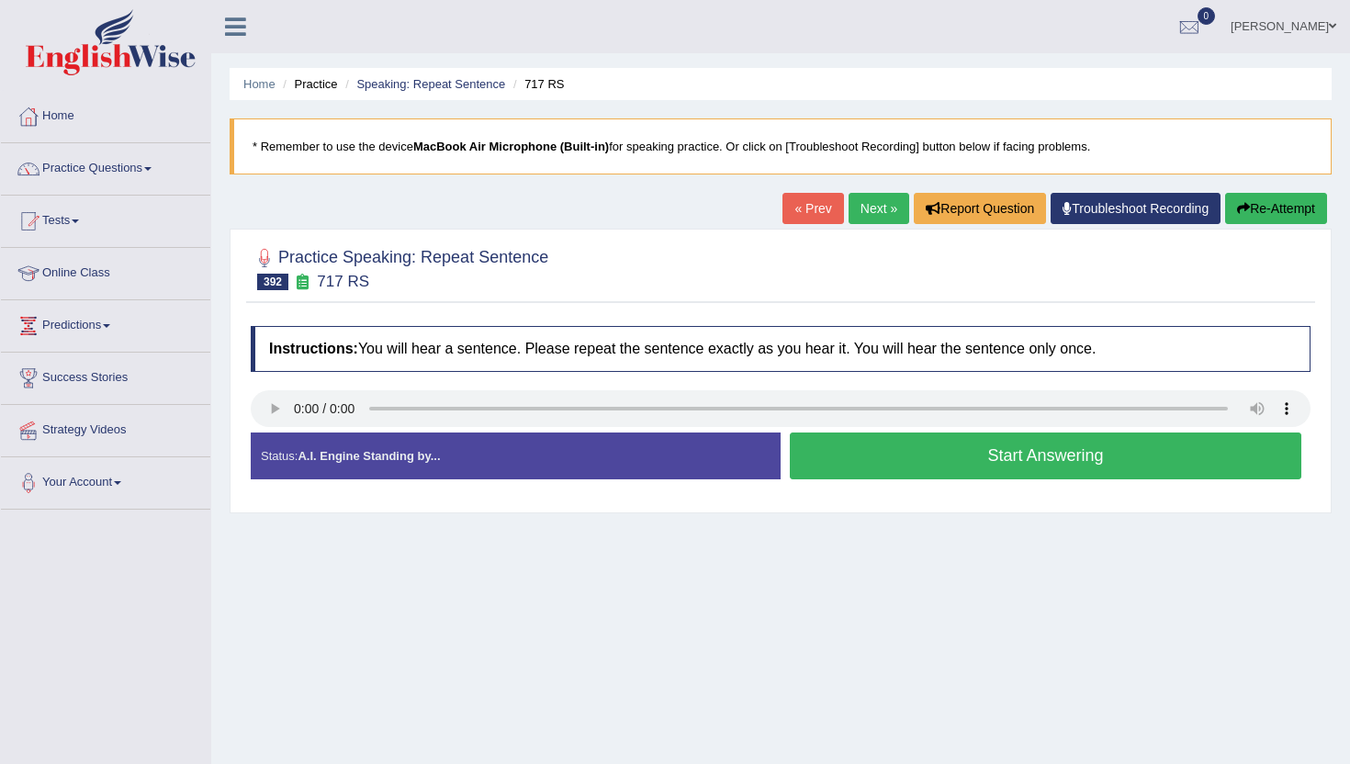
click at [897, 436] on button "Start Answering" at bounding box center [1045, 455] width 511 height 47
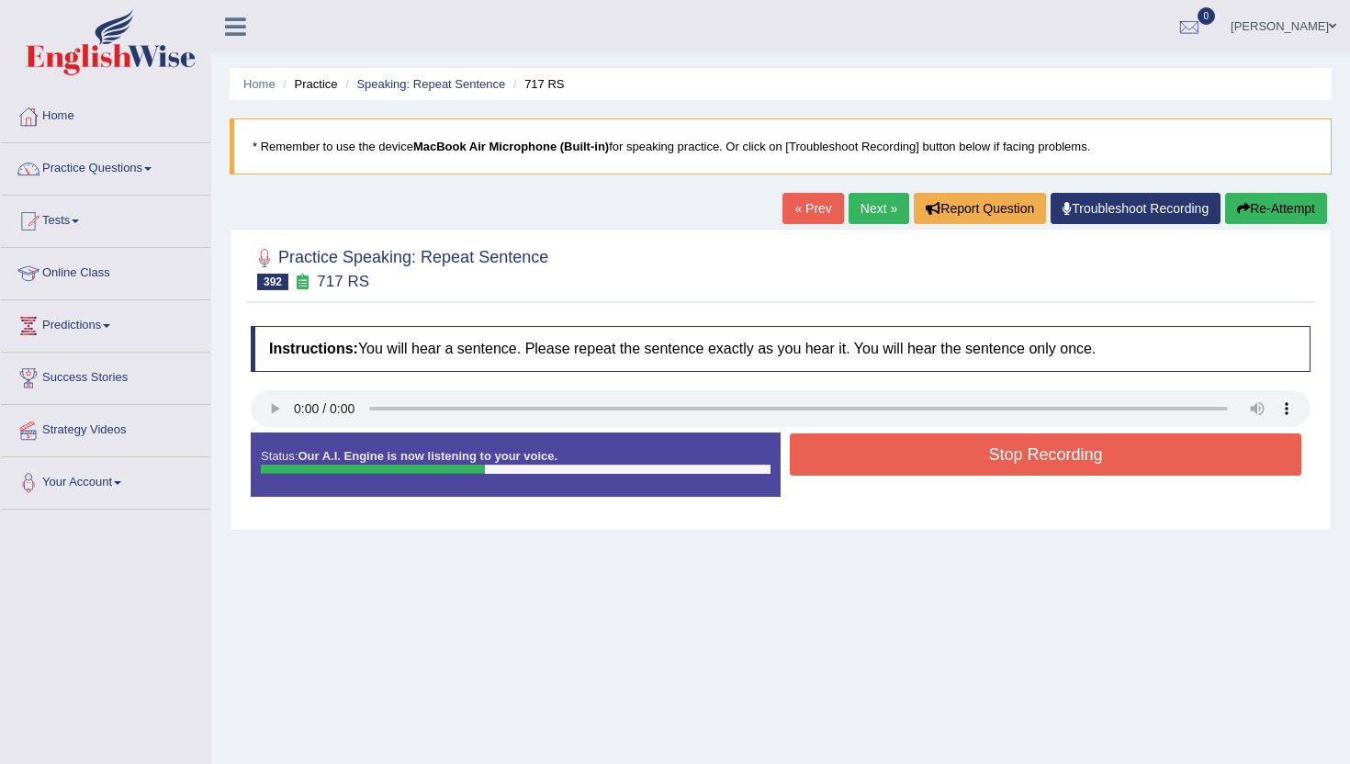
click at [897, 436] on button "Stop Recording" at bounding box center [1045, 454] width 511 height 42
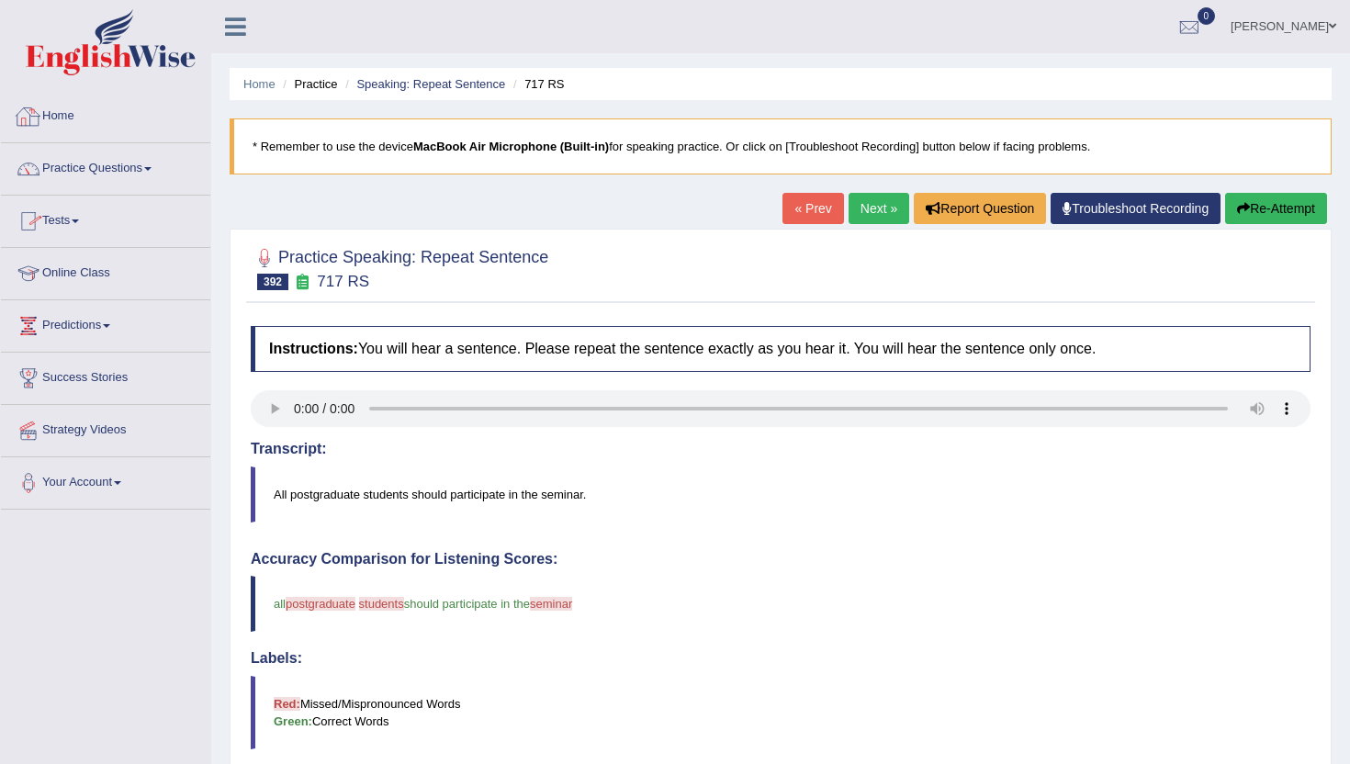
click at [62, 111] on link "Home" at bounding box center [105, 114] width 209 height 46
